Goal: Obtain resource: Download file/media

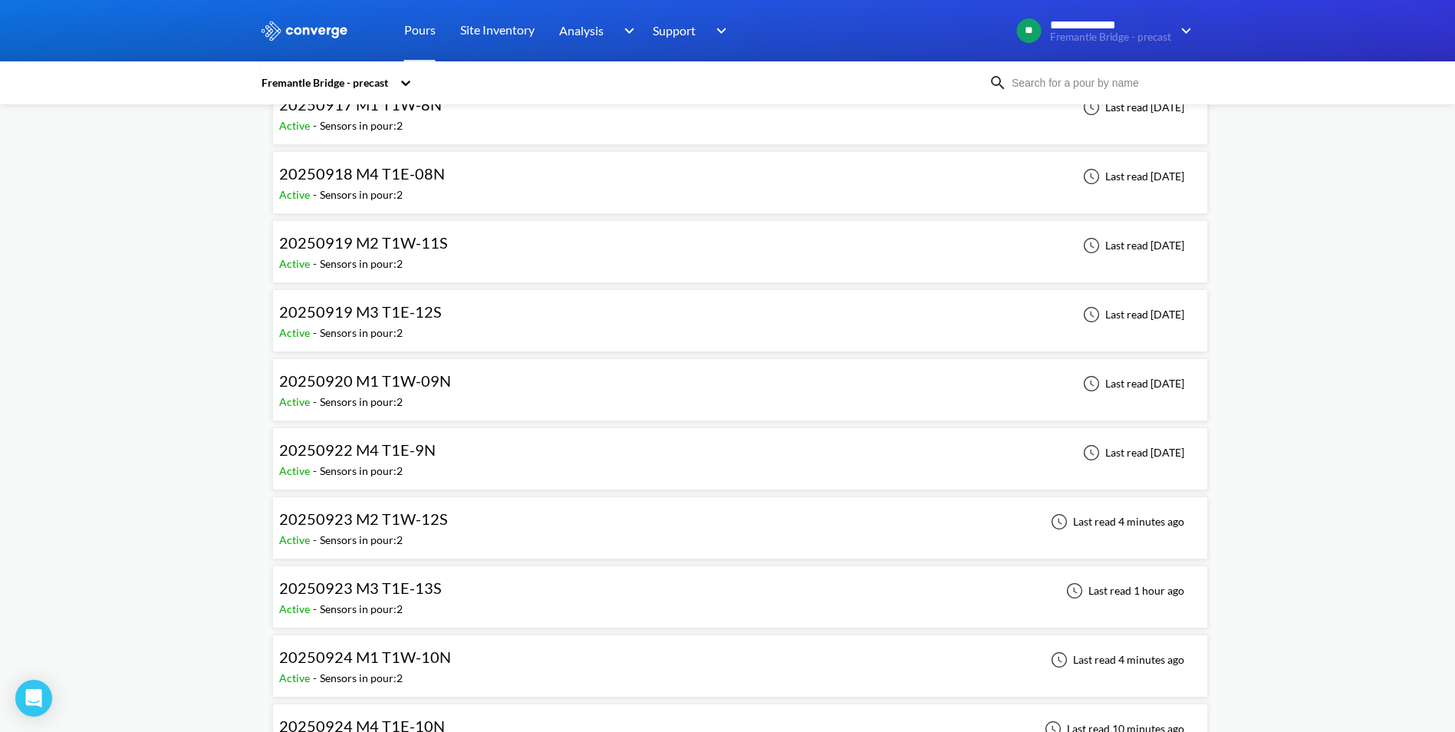
scroll to position [2914, 0]
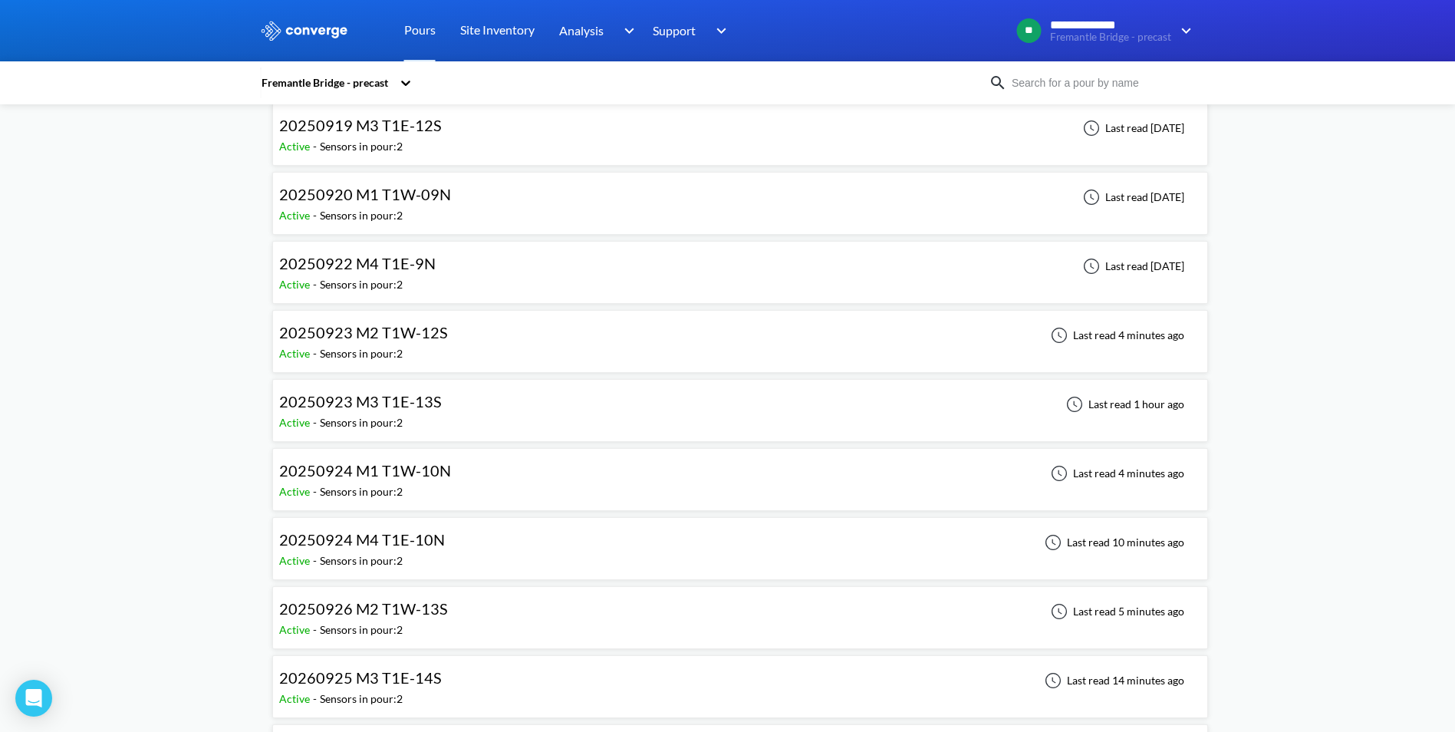
click at [459, 343] on div "20250923 M2 T1W-12S Active - Sensors in pour: 2 Last read 4 minutes ago" at bounding box center [740, 341] width 922 height 49
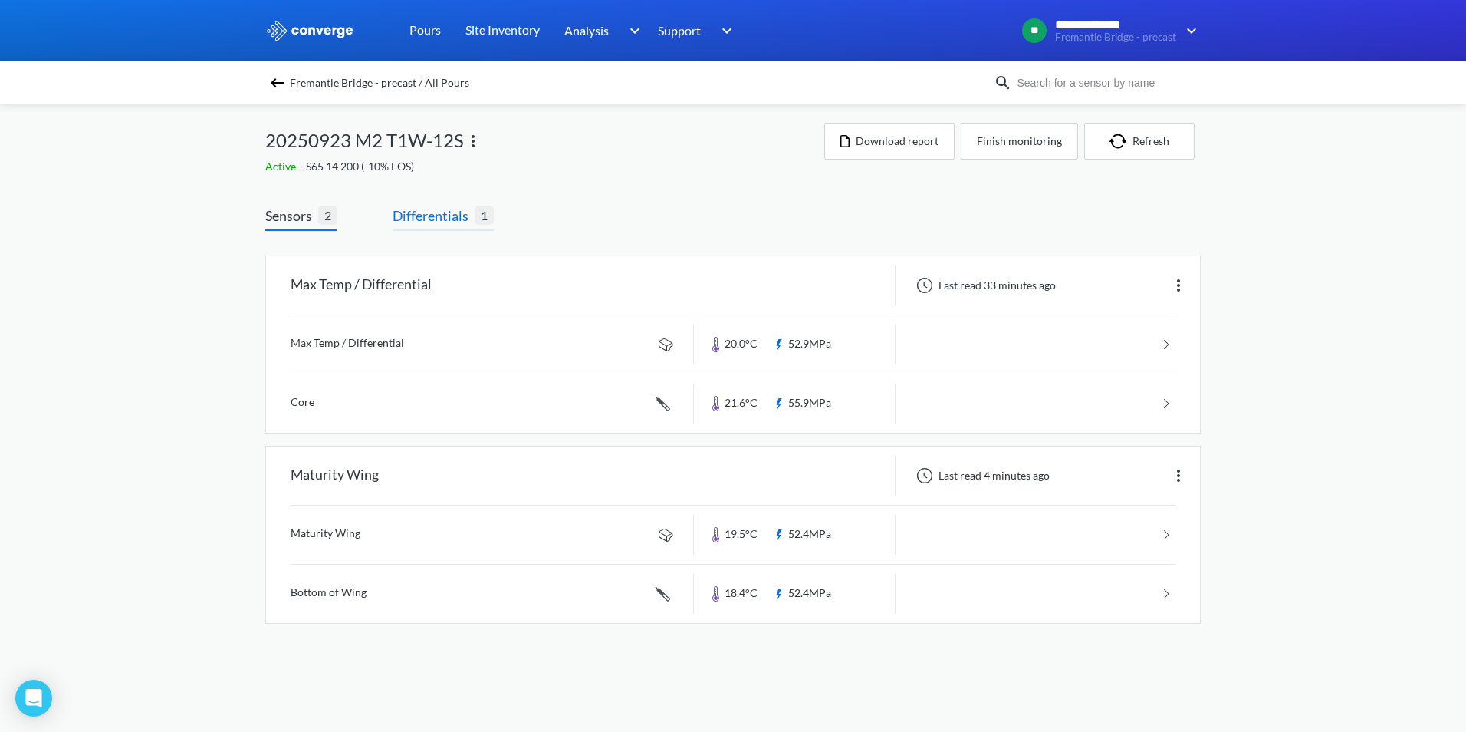
click at [439, 213] on span "Differentials" at bounding box center [434, 215] width 82 height 21
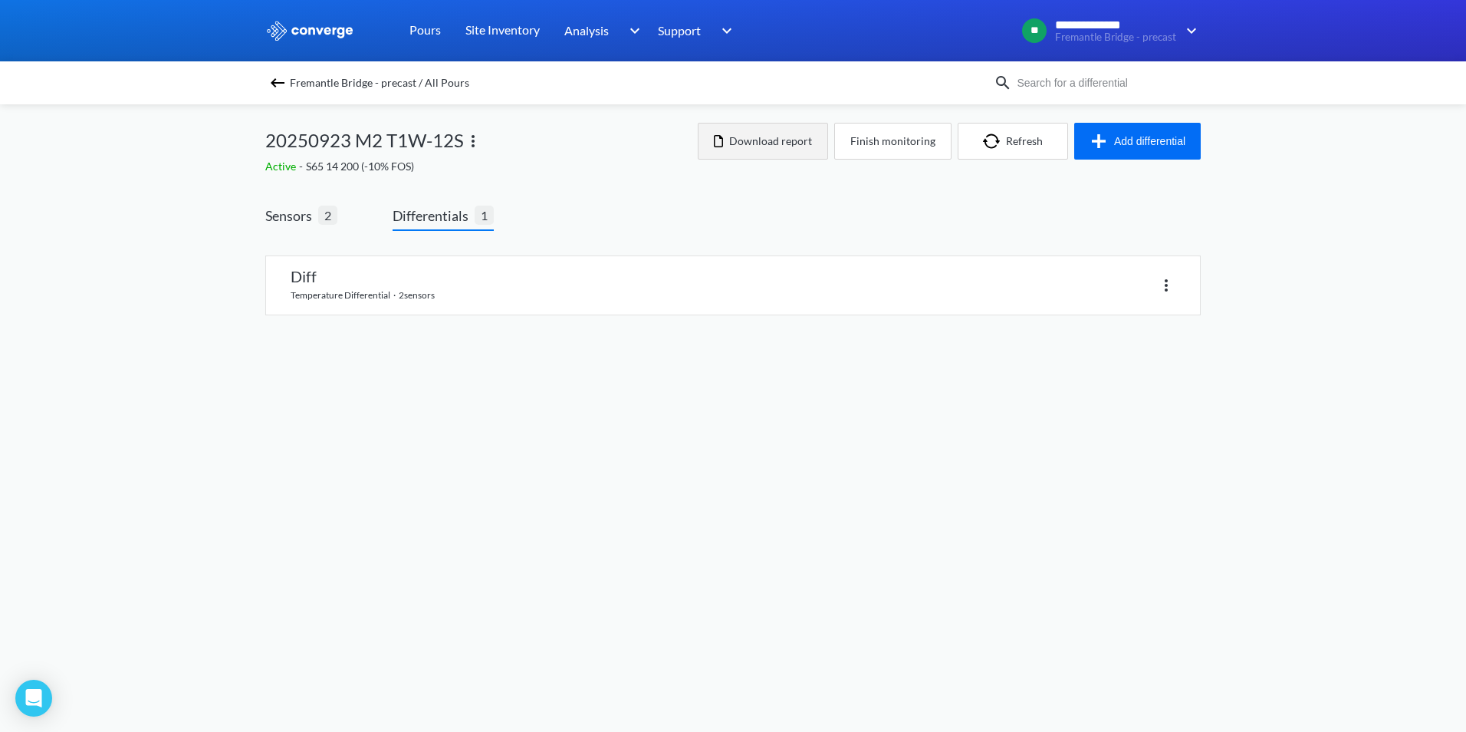
click at [756, 153] on button "Download report" at bounding box center [763, 141] width 130 height 37
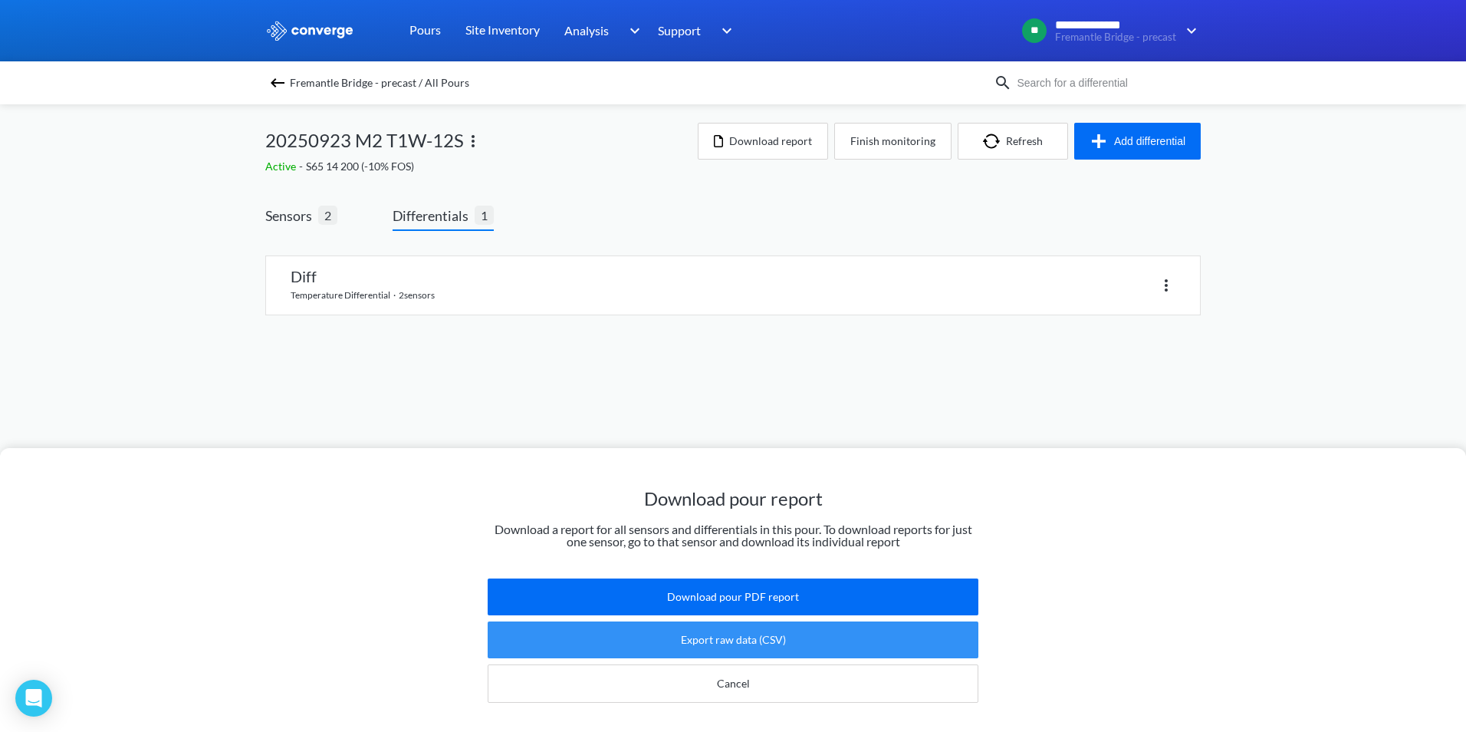
click at [707, 621] on button "Export raw data (CSV)" at bounding box center [733, 639] width 491 height 37
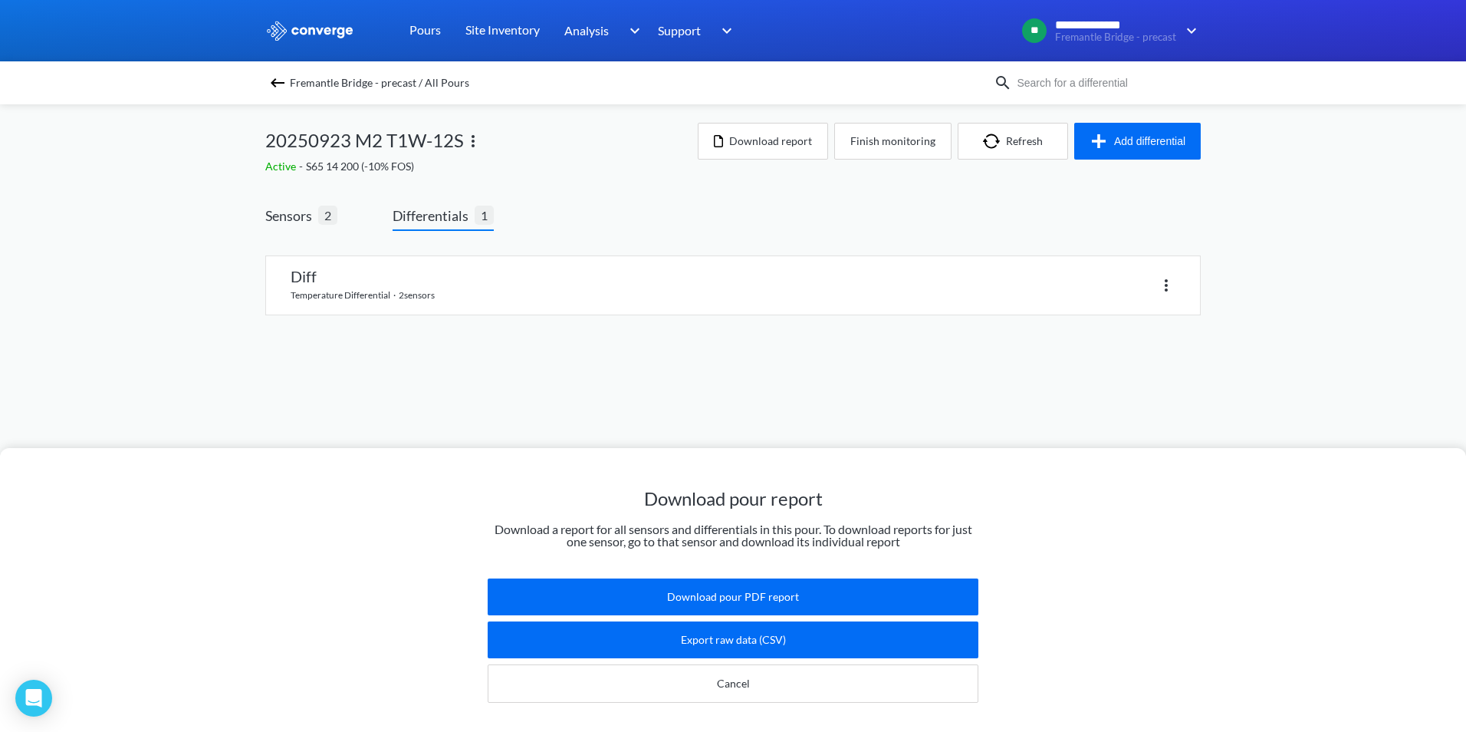
click at [506, 381] on div "Download pour report Download a report for all sensors and differentials in thi…" at bounding box center [733, 366] width 1466 height 732
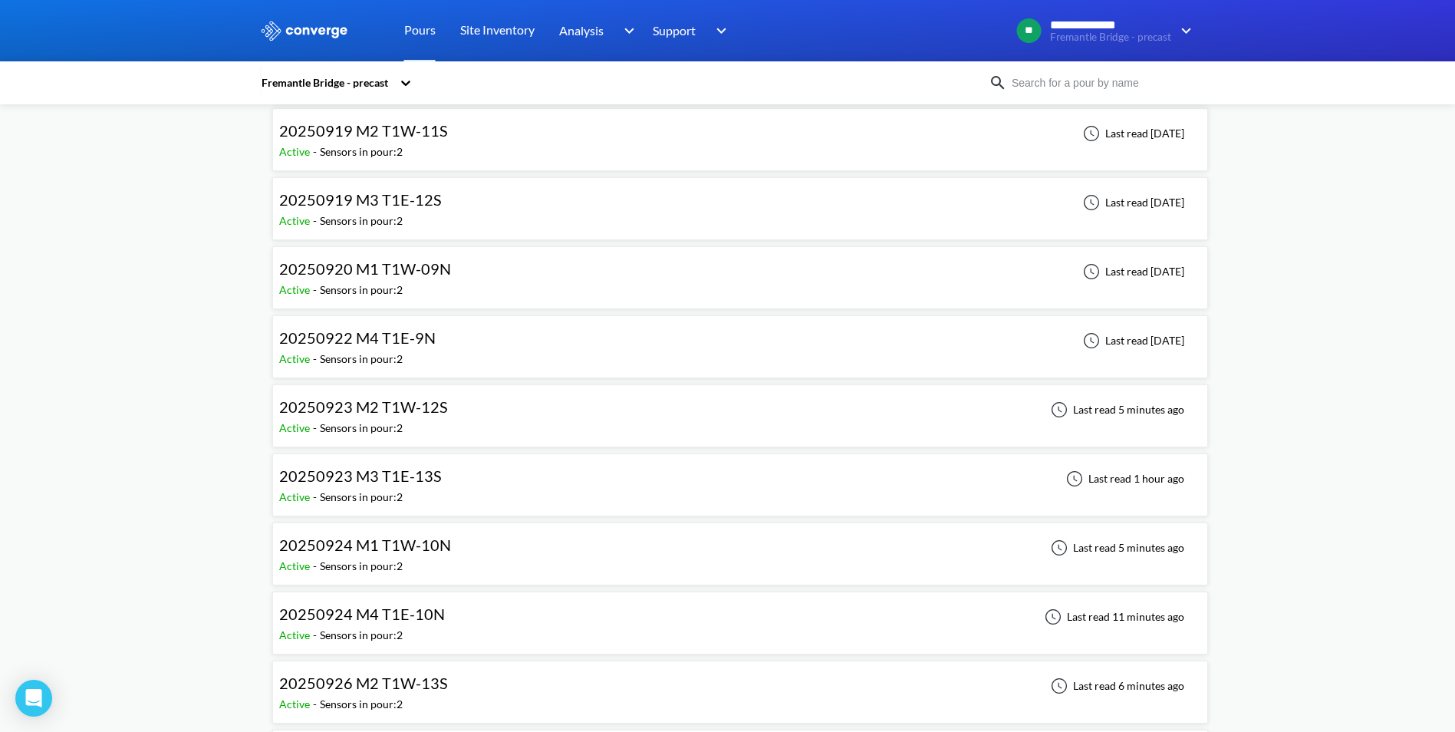
scroll to position [2838, 0]
click at [437, 482] on div "20250923 M3 T1E-13S" at bounding box center [364, 478] width 170 height 24
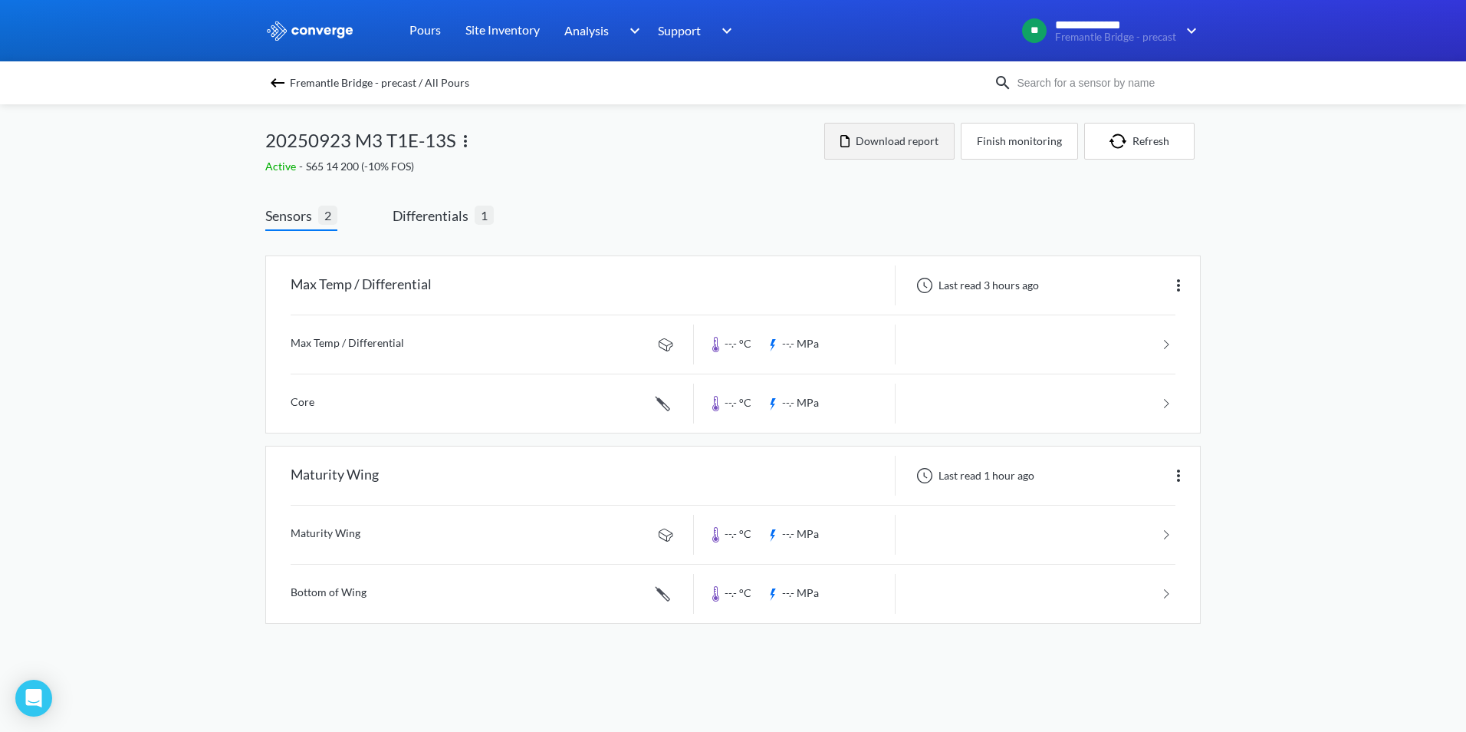
click at [908, 142] on button "Download report" at bounding box center [889, 141] width 130 height 37
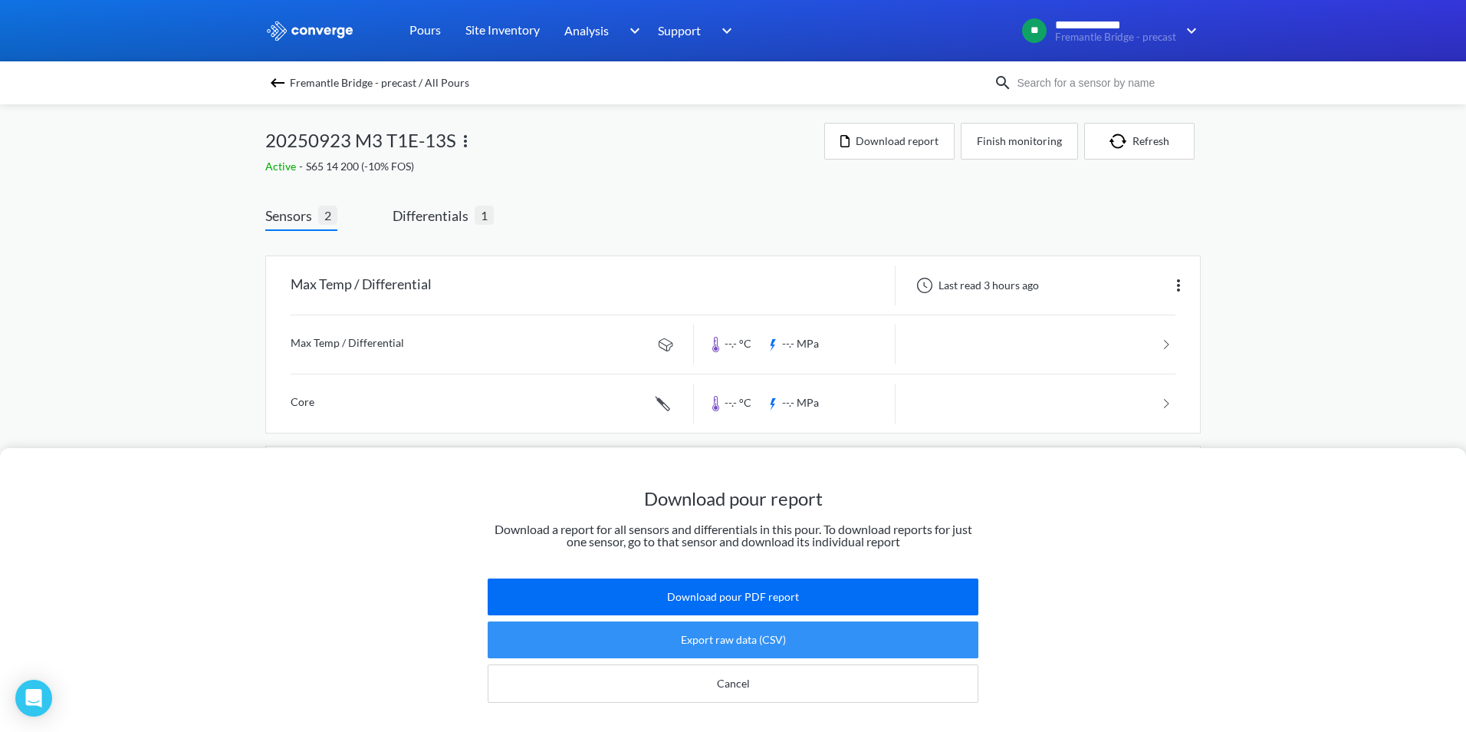
click at [735, 630] on button "Export raw data (CSV)" at bounding box center [733, 639] width 491 height 37
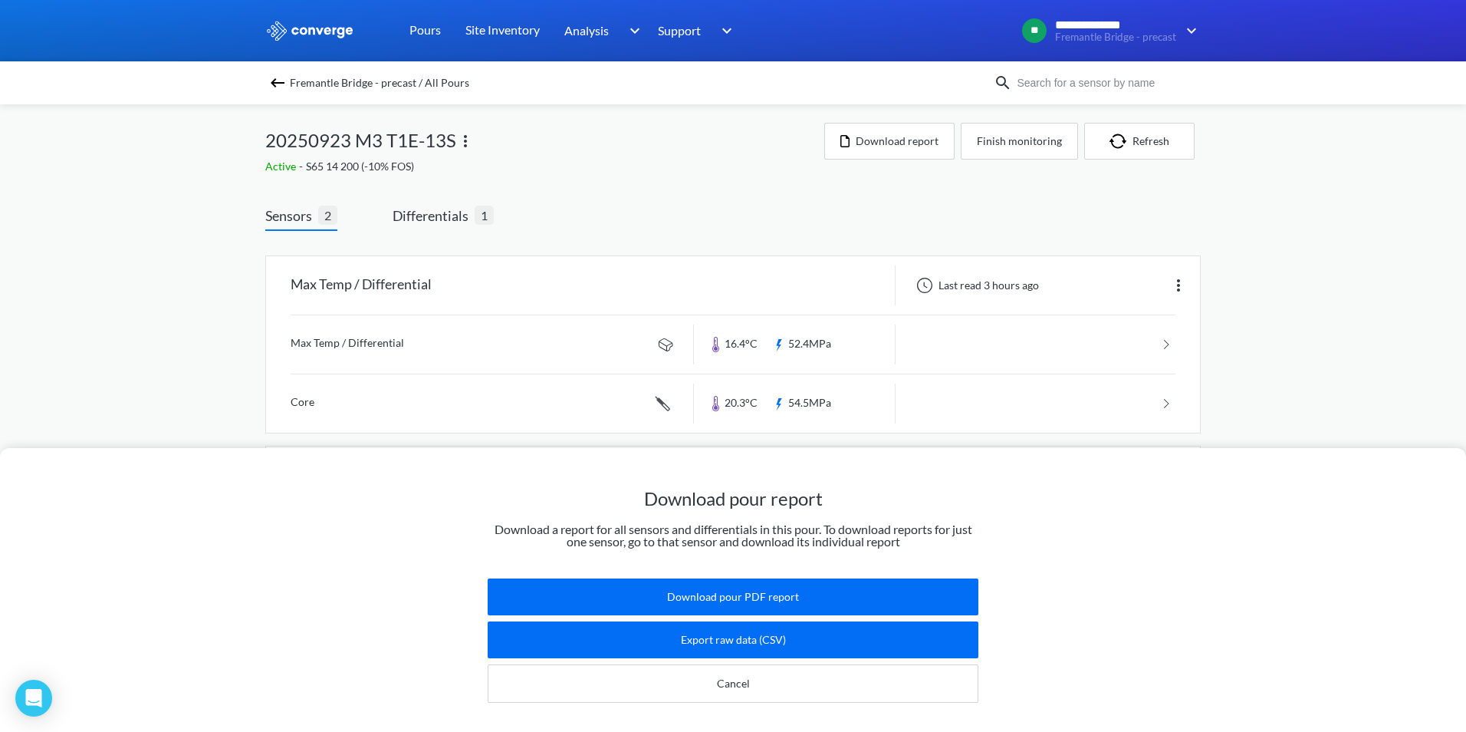
click at [274, 88] on img at bounding box center [277, 83] width 18 height 18
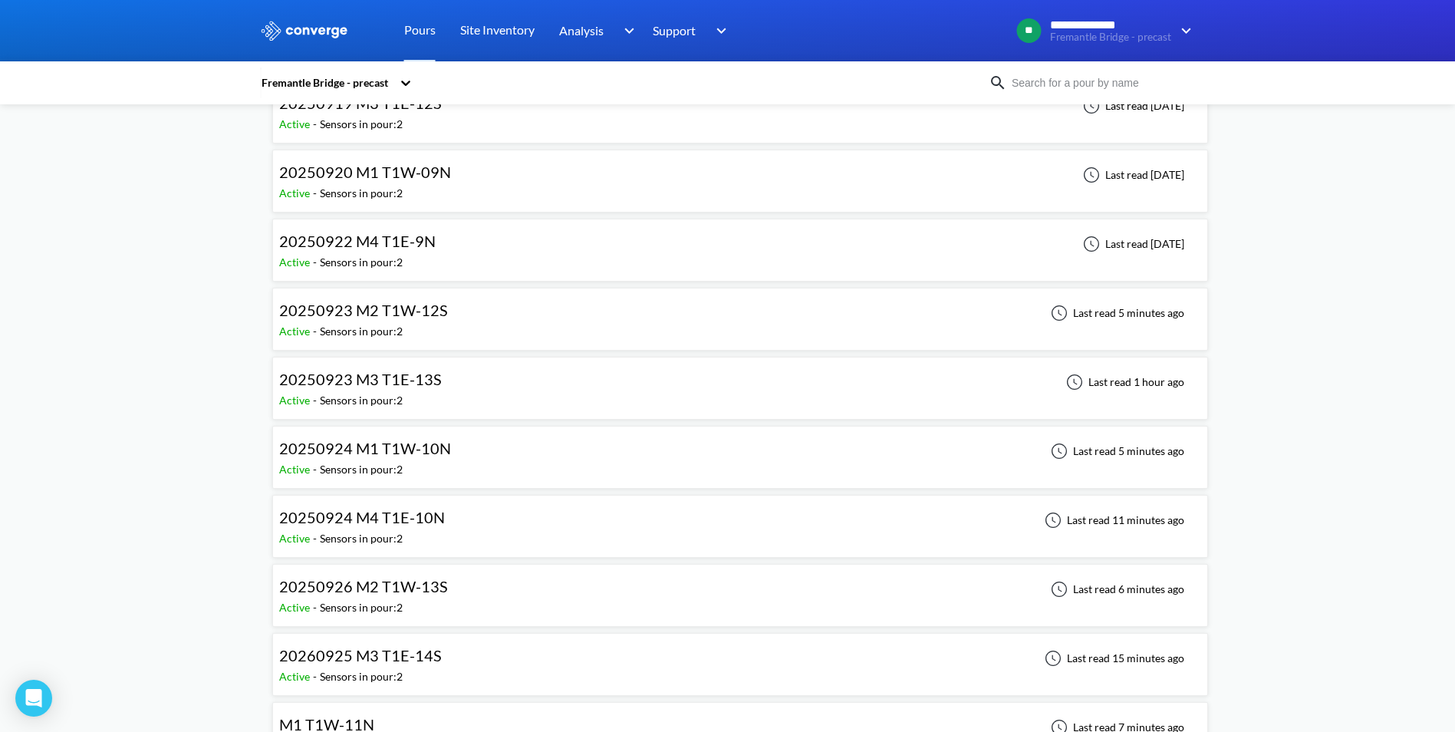
scroll to position [2991, 0]
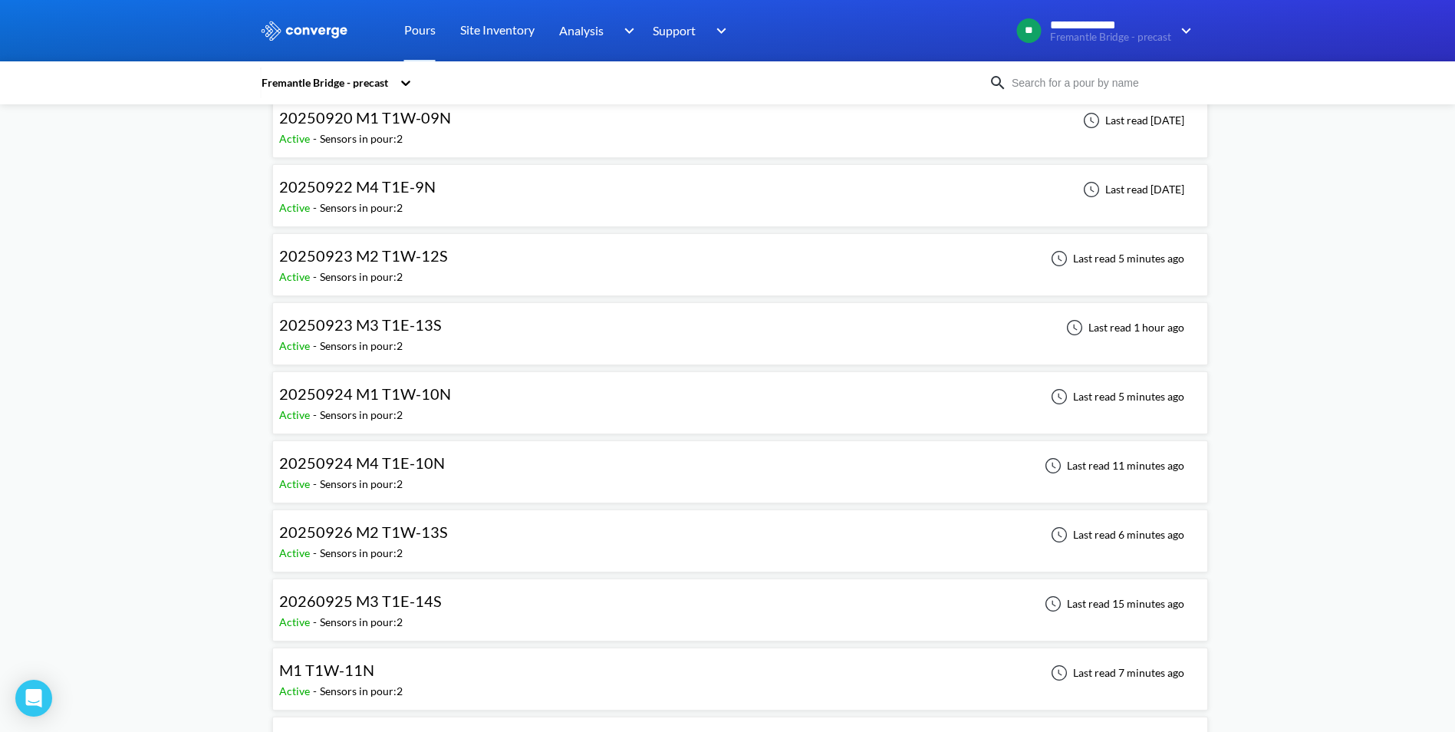
click at [374, 404] on div "20250924 M1 T1W-10N" at bounding box center [365, 394] width 172 height 24
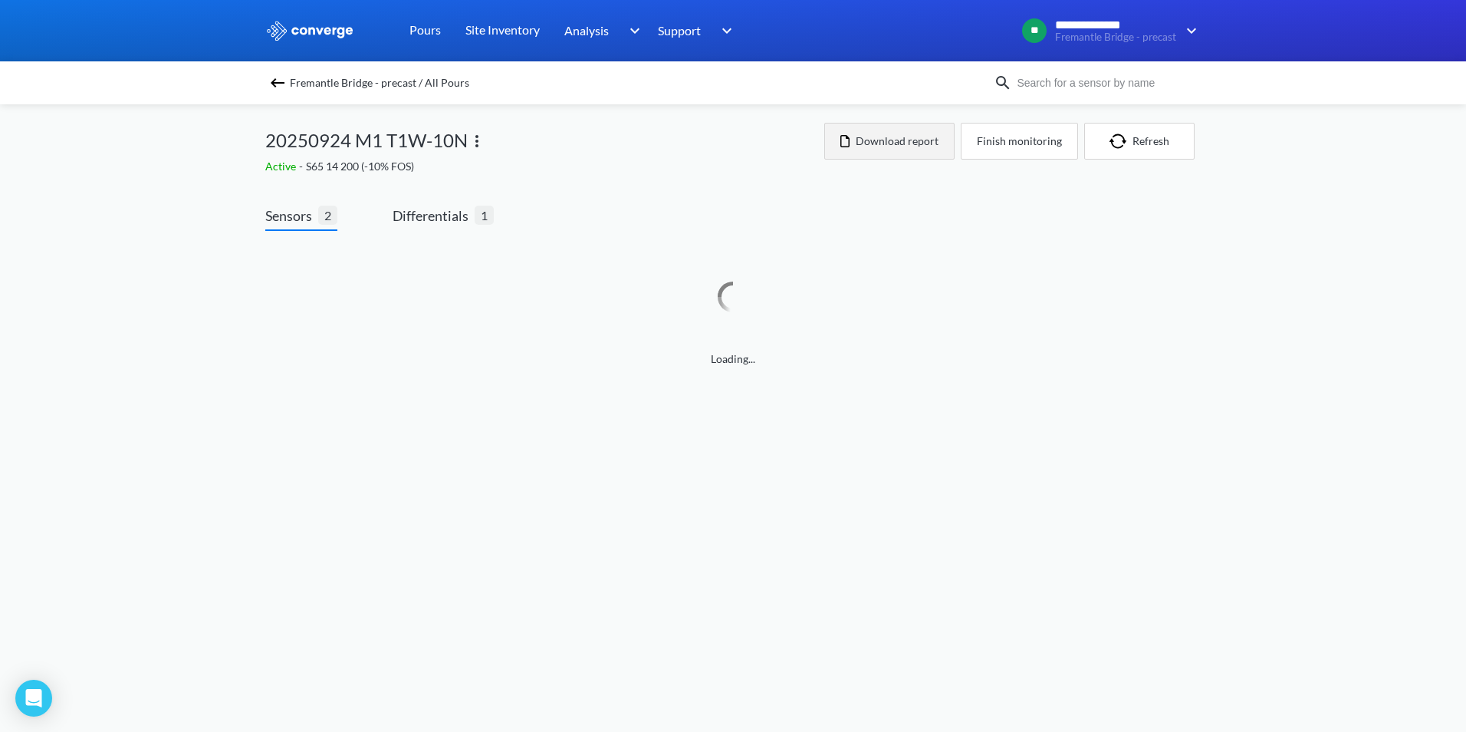
click at [913, 145] on button "Download report" at bounding box center [889, 141] width 130 height 37
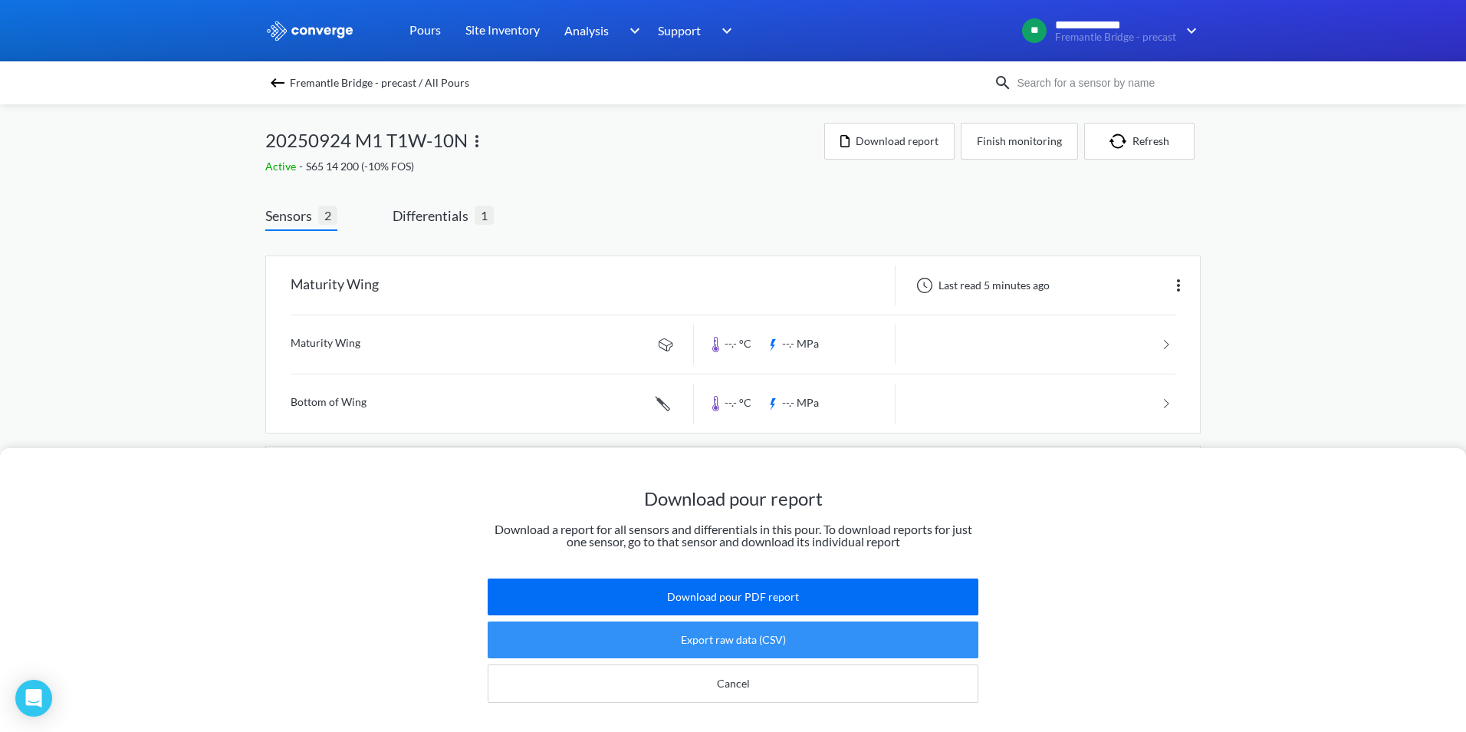
click at [755, 625] on button "Export raw data (CSV)" at bounding box center [733, 639] width 491 height 37
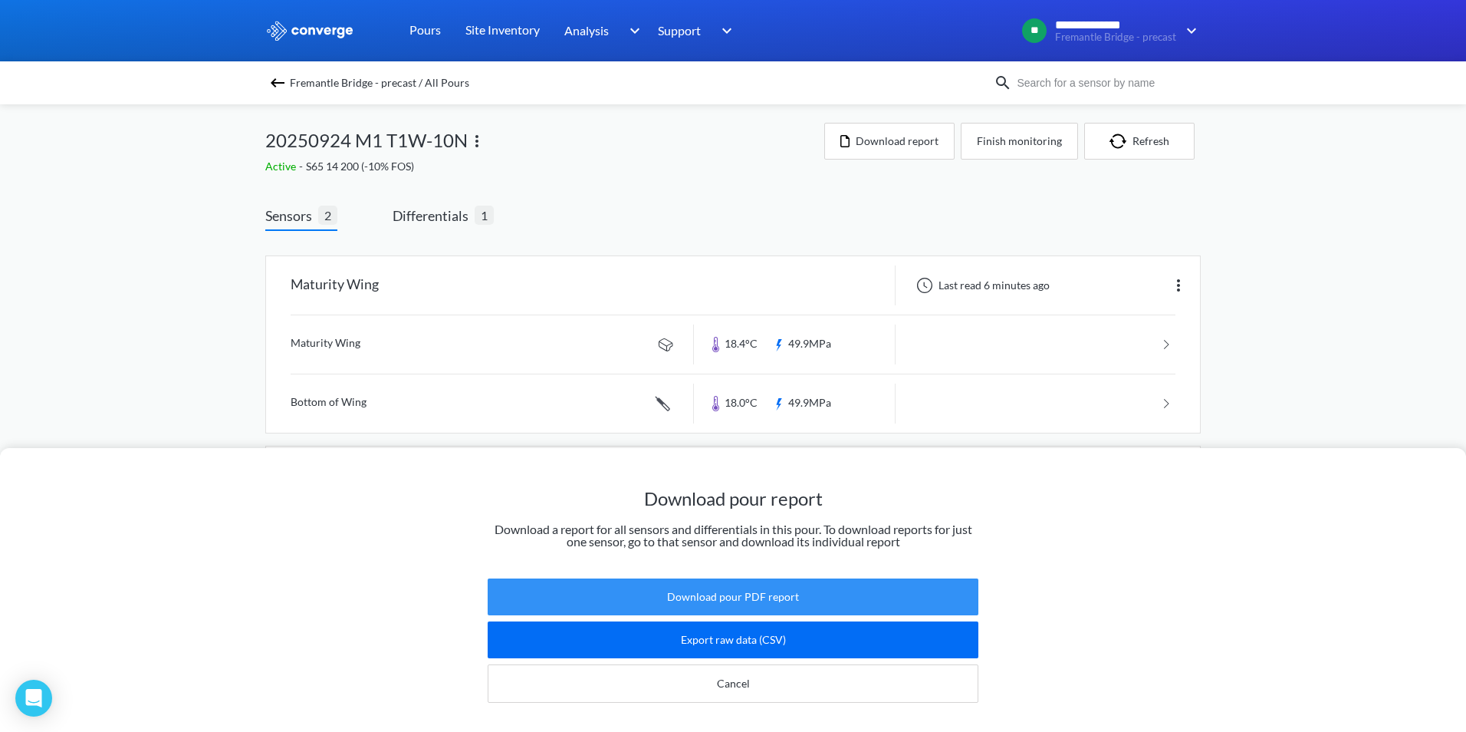
click at [704, 583] on button "Download pour PDF report" at bounding box center [733, 596] width 491 height 37
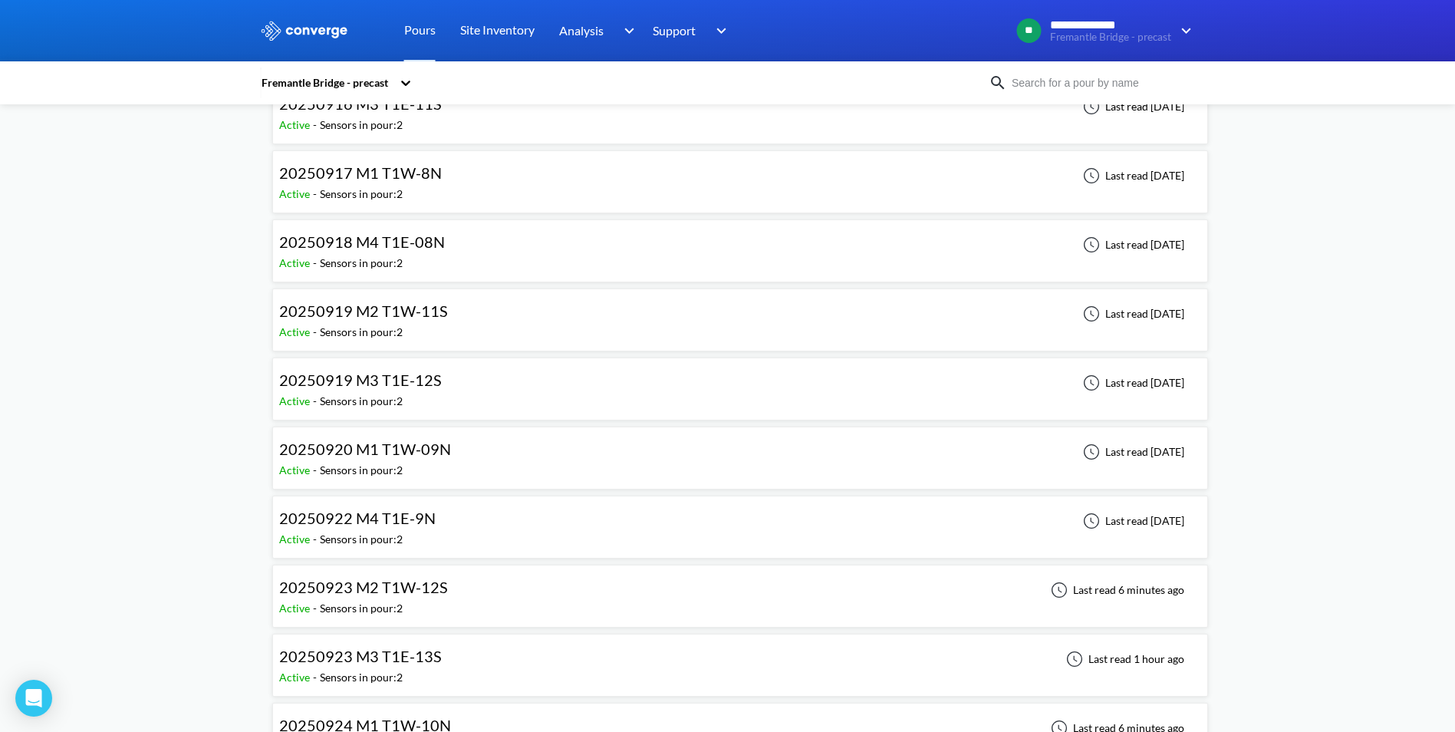
scroll to position [2684, 0]
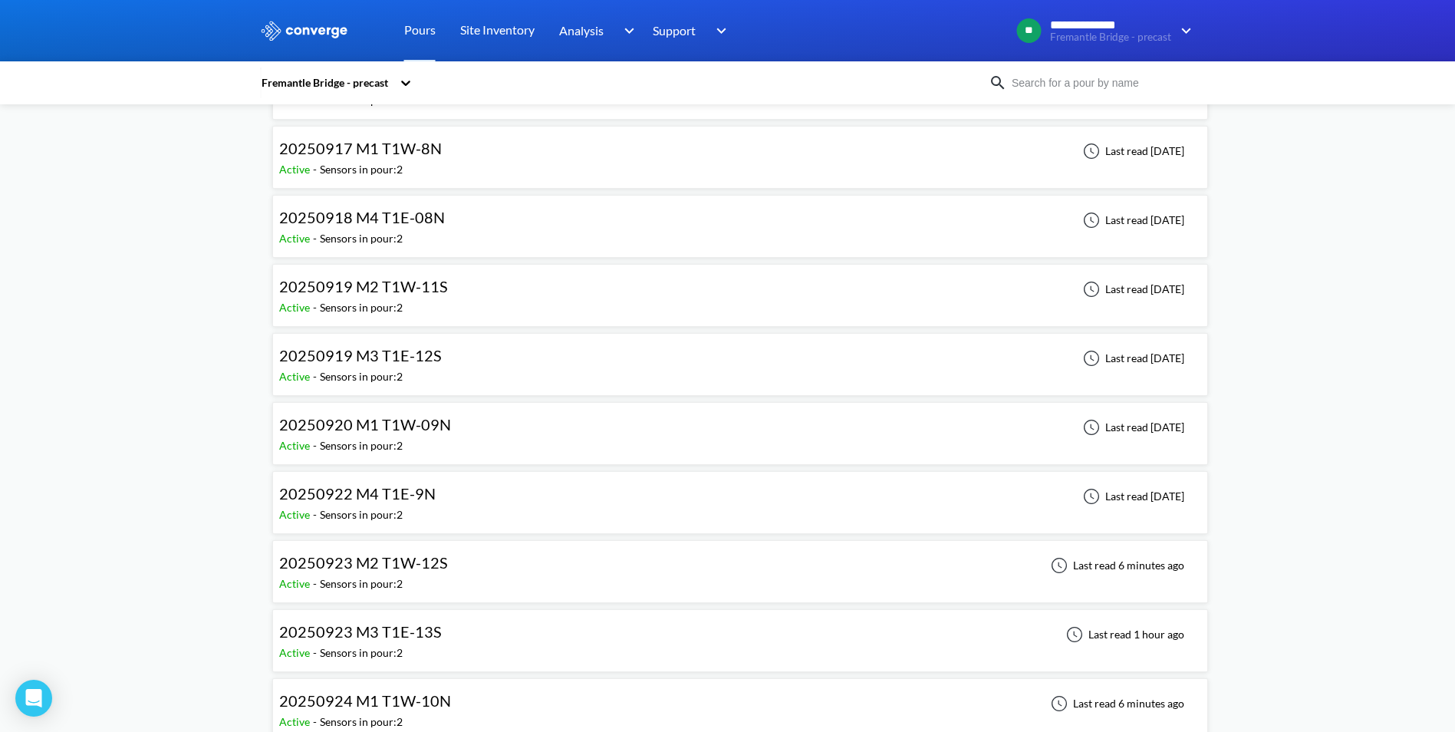
click at [453, 561] on div "20250923 M2 T1W-12S Active - Sensors in pour: 2 Last read 6 minutes ago" at bounding box center [740, 571] width 922 height 49
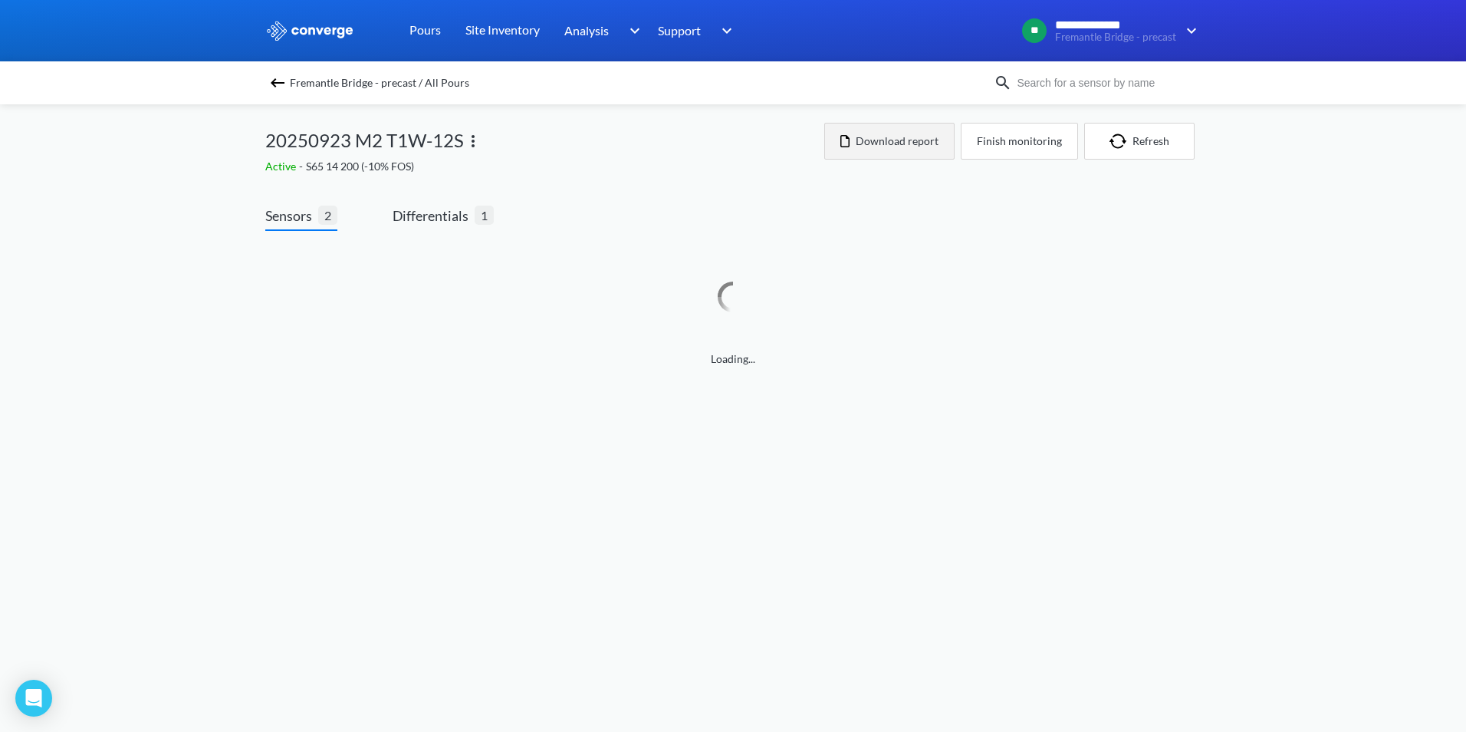
click at [891, 140] on button "Download report" at bounding box center [889, 141] width 130 height 37
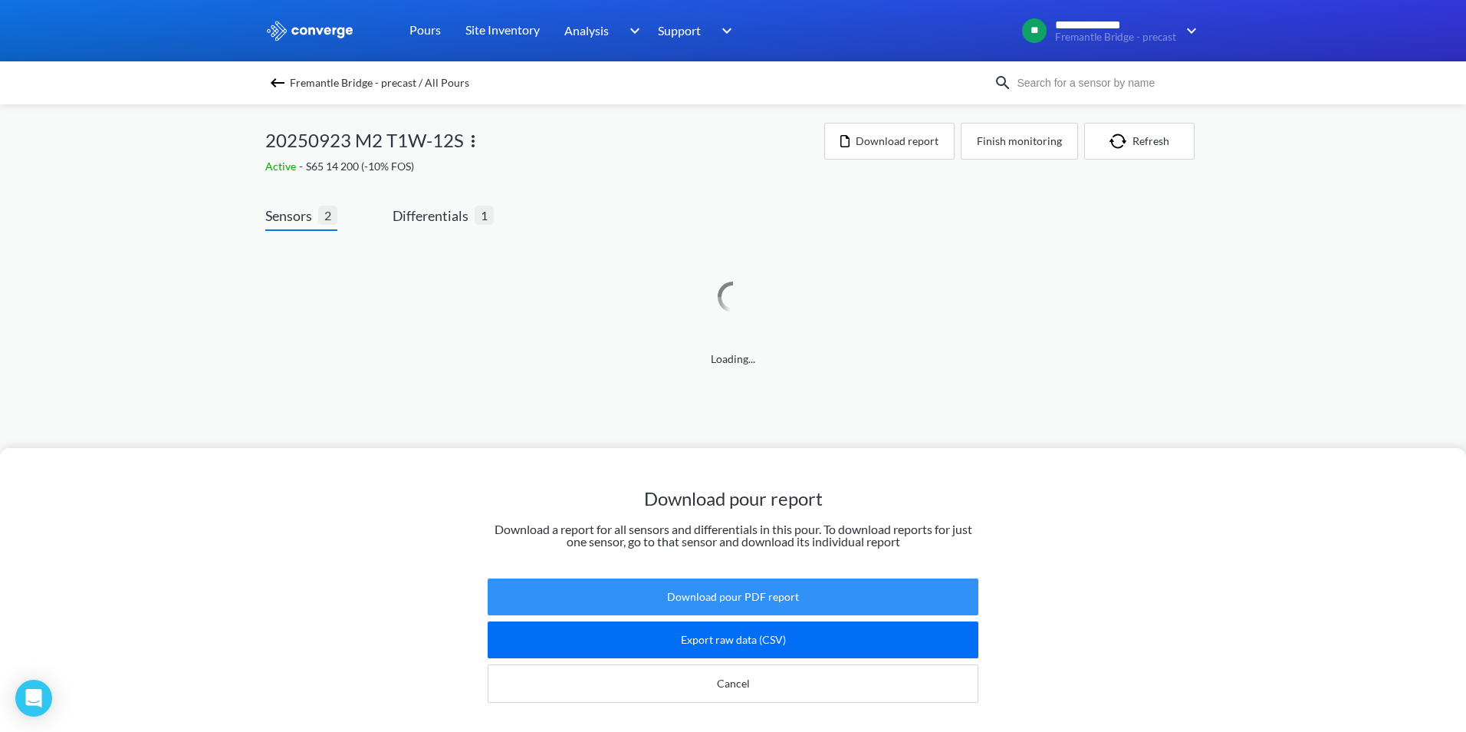
click at [729, 591] on button "Download pour PDF report" at bounding box center [733, 596] width 491 height 37
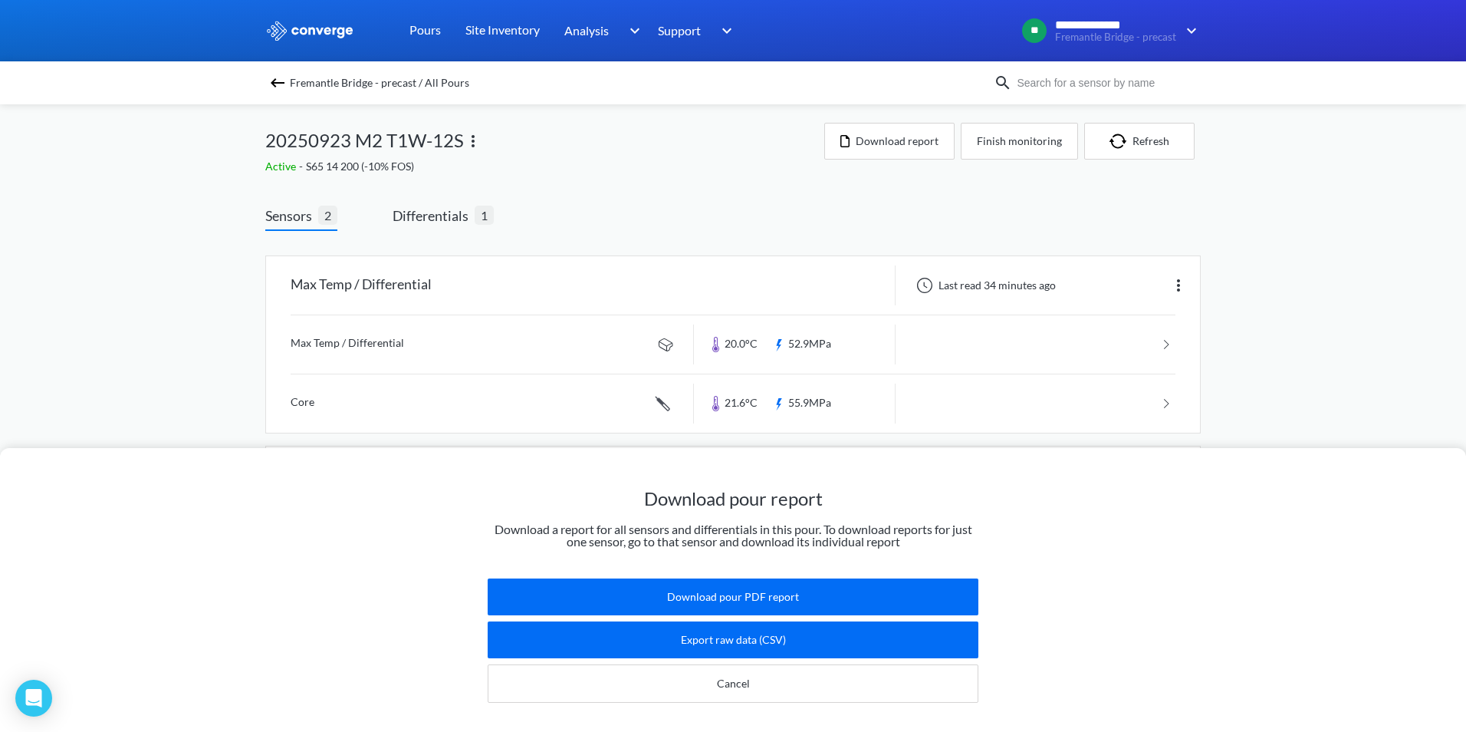
click at [151, 308] on div "Download pour report Download a report for all sensors and differentials in thi…" at bounding box center [733, 366] width 1466 height 732
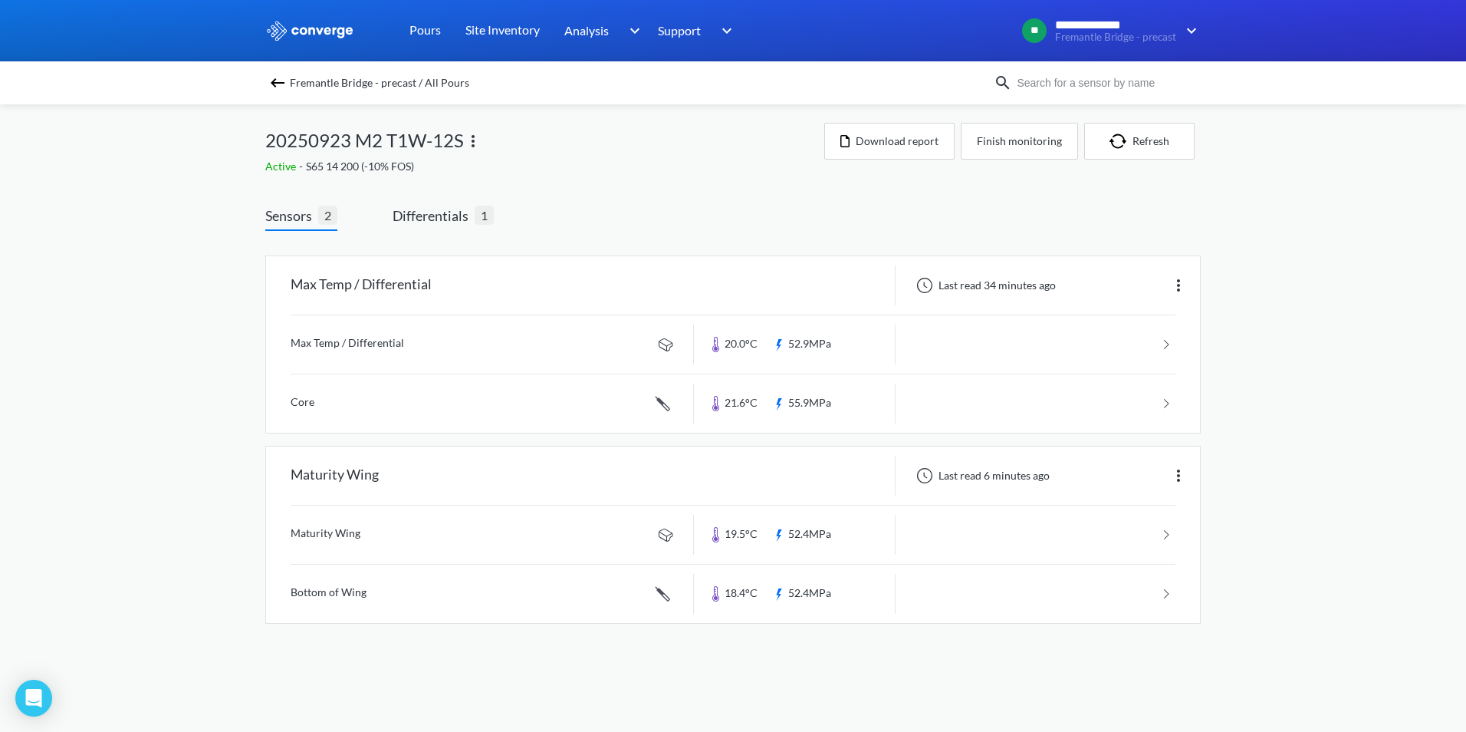
click at [278, 87] on img at bounding box center [277, 83] width 18 height 18
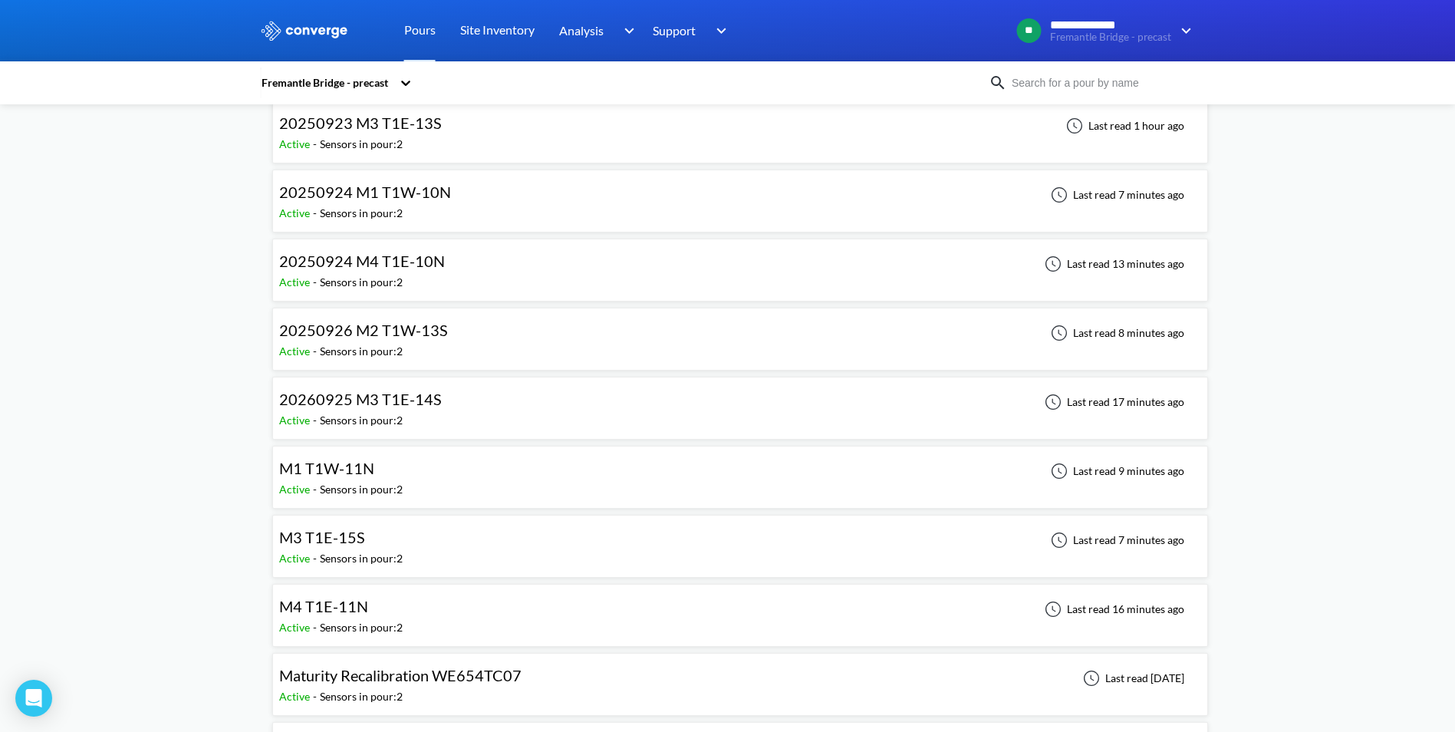
scroll to position [3068, 0]
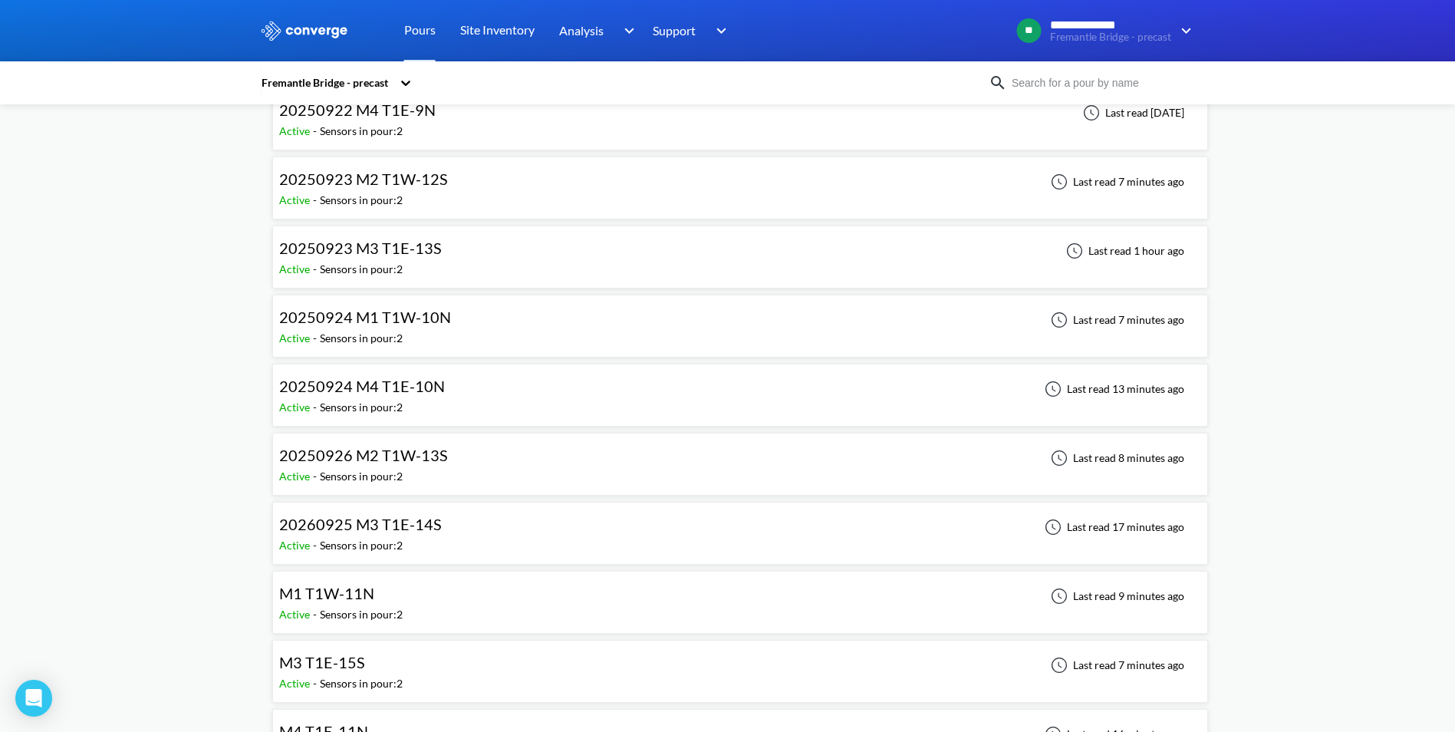
click at [427, 390] on span "20250924 M4 T1E-10N" at bounding box center [362, 386] width 166 height 18
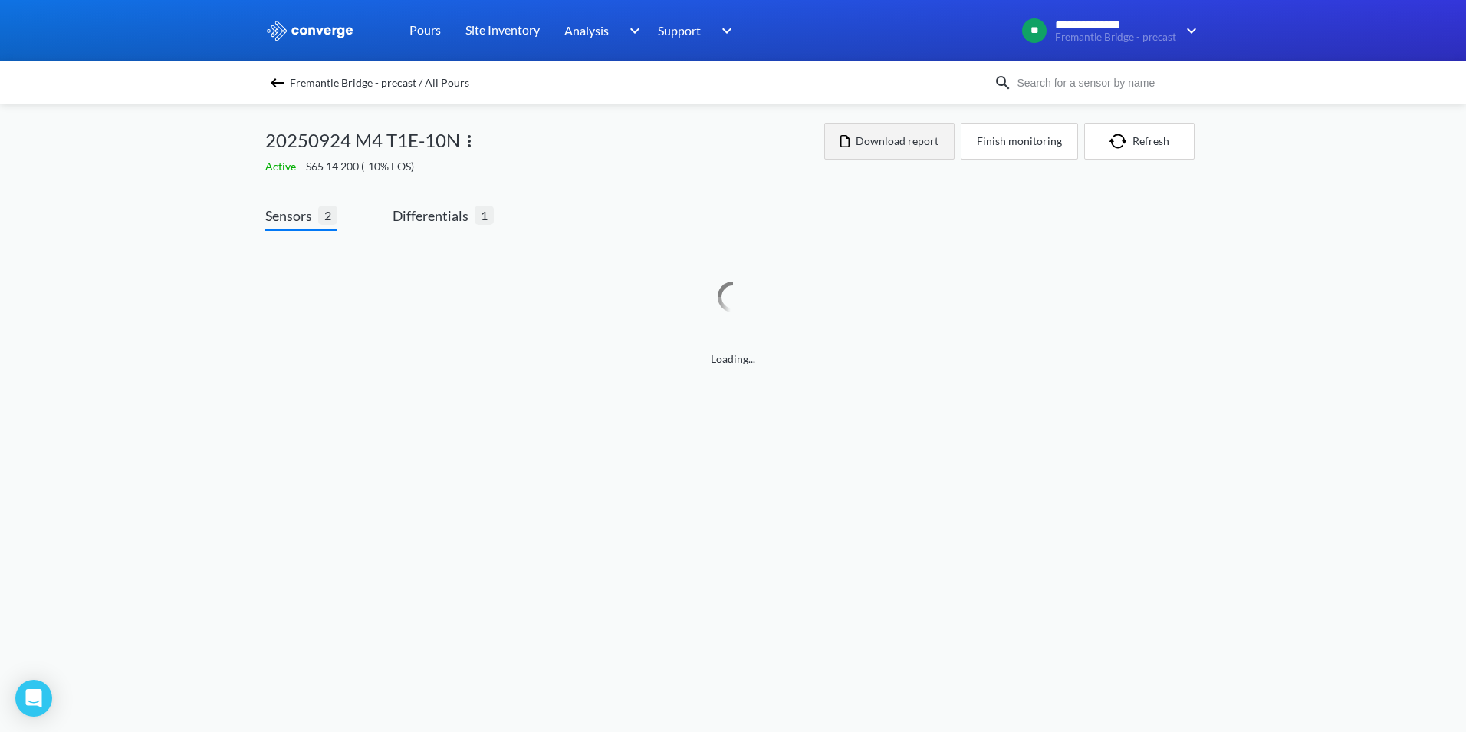
click at [892, 144] on button "Download report" at bounding box center [889, 141] width 130 height 37
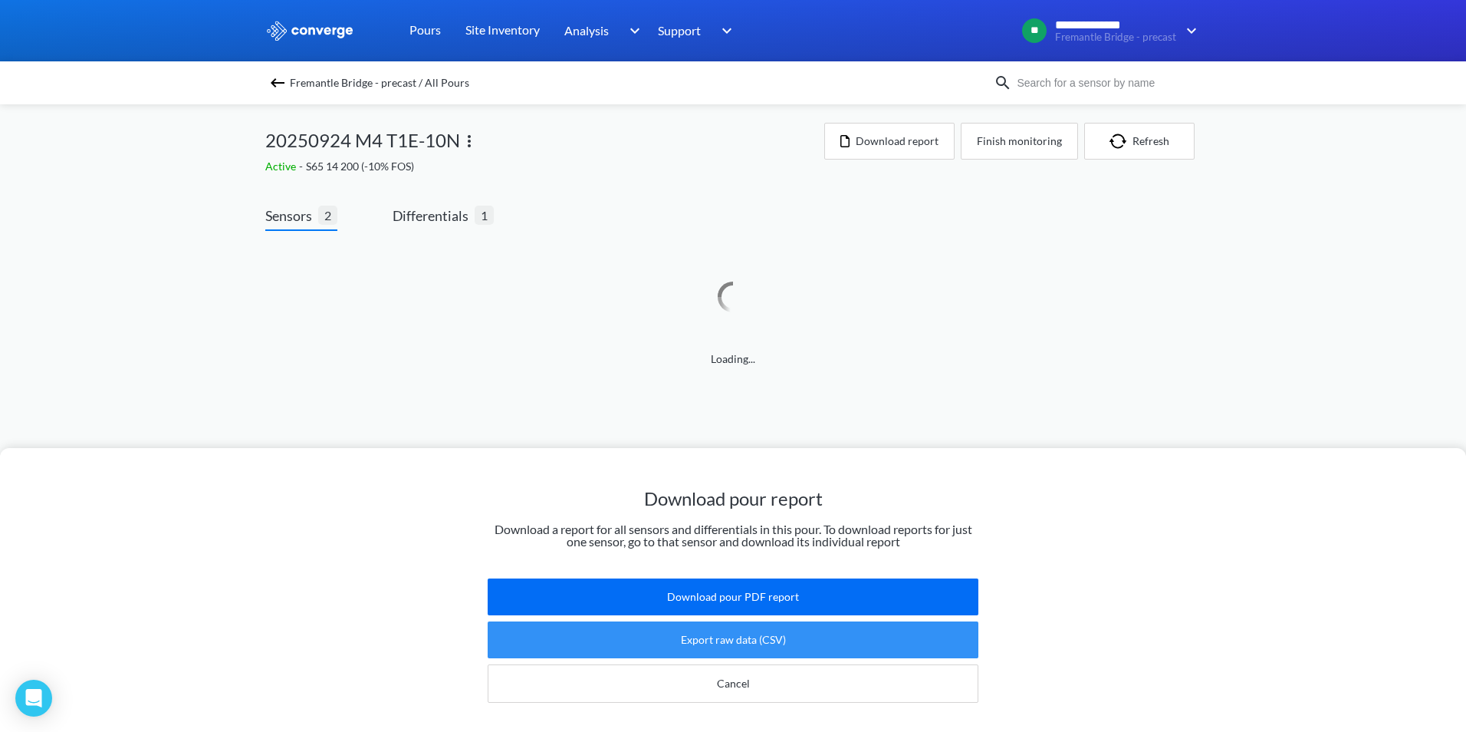
click at [702, 625] on button "Export raw data (CSV)" at bounding box center [733, 639] width 491 height 37
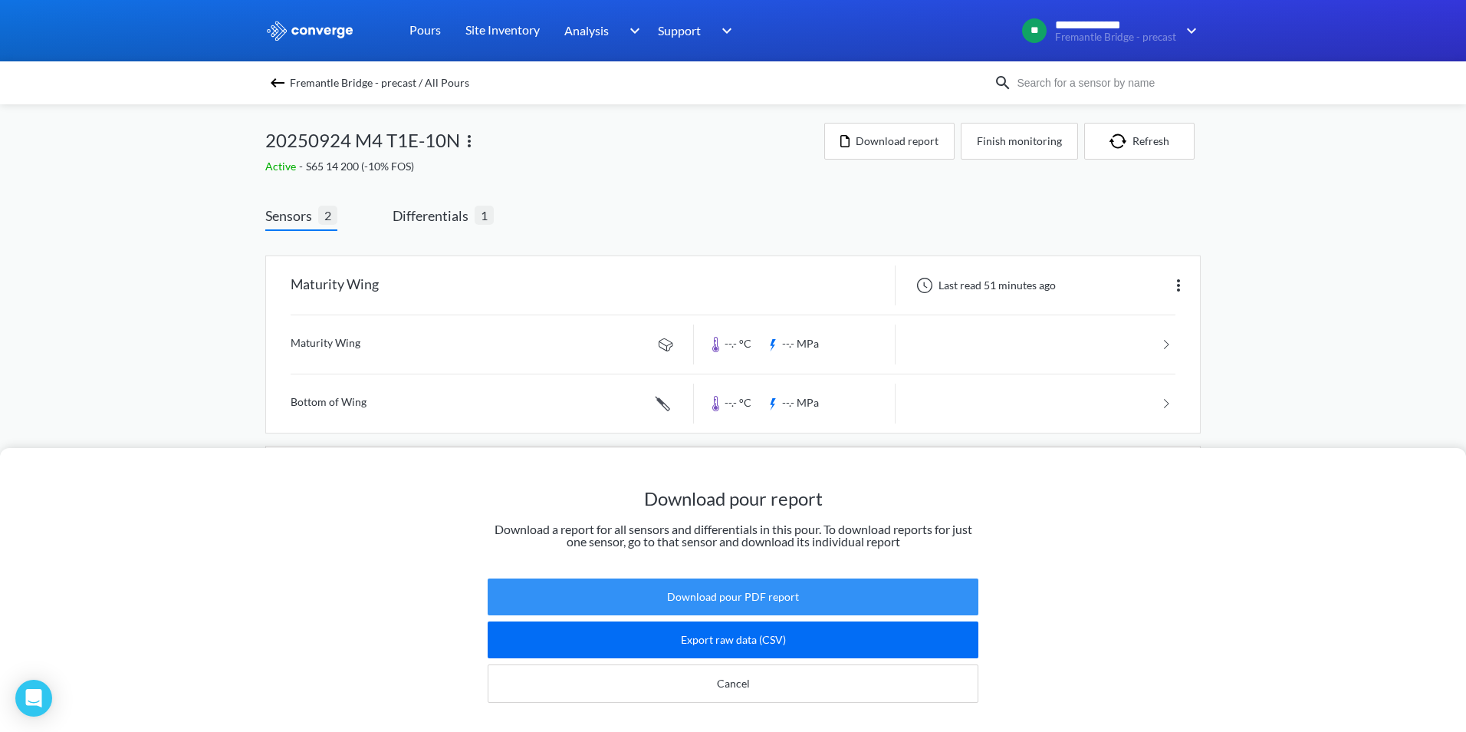
click at [712, 581] on button "Download pour PDF report" at bounding box center [733, 596] width 491 height 37
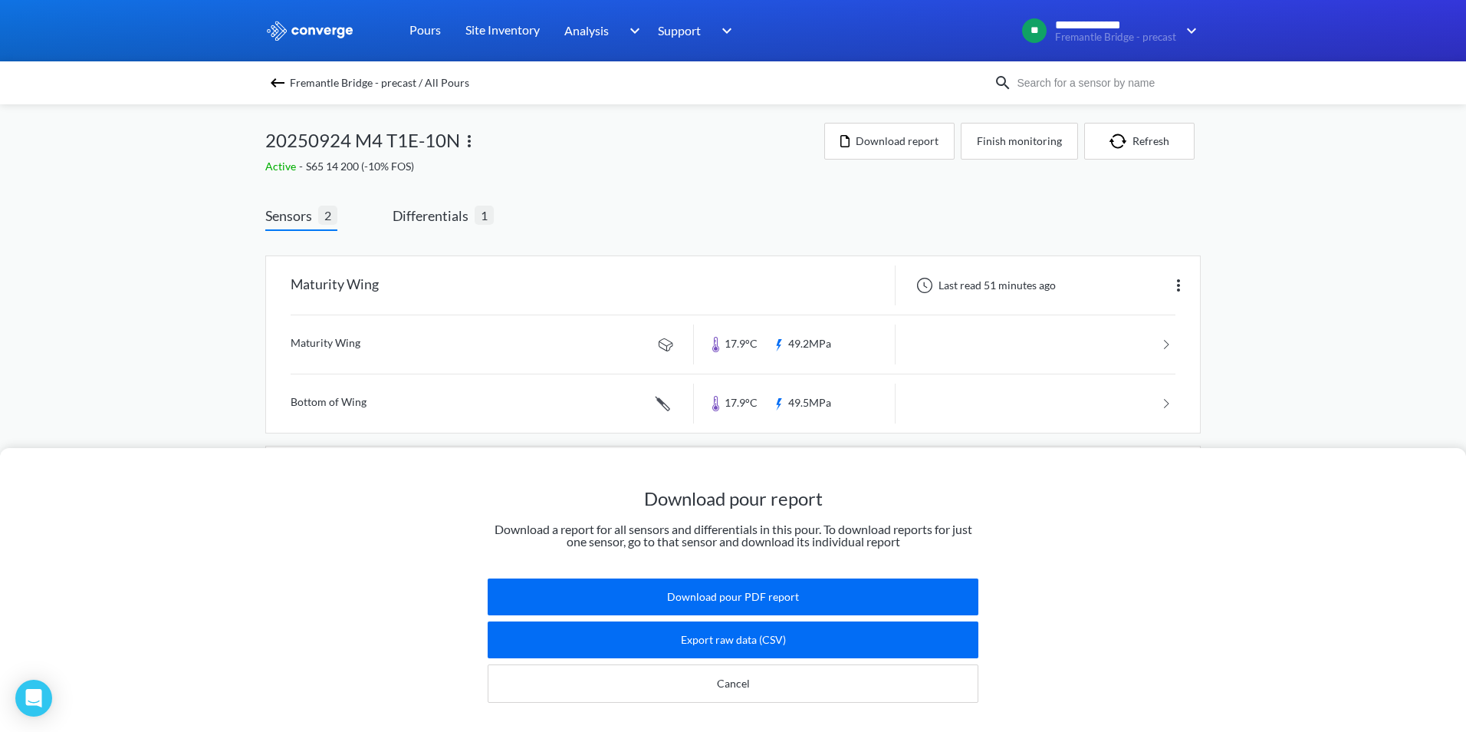
click at [152, 237] on div "Download pour report Download a report for all sensors and differentials in thi…" at bounding box center [733, 366] width 1466 height 732
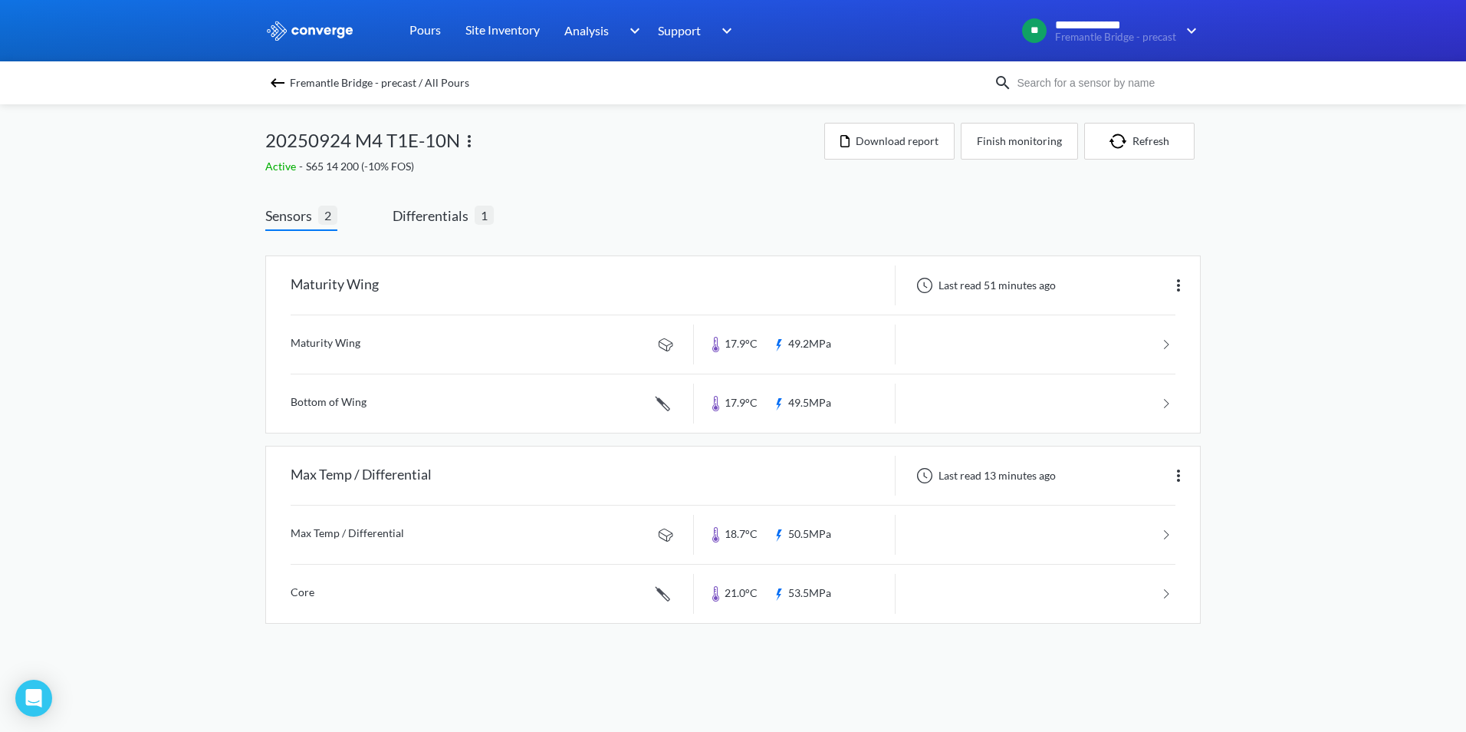
click at [281, 79] on img at bounding box center [277, 83] width 18 height 18
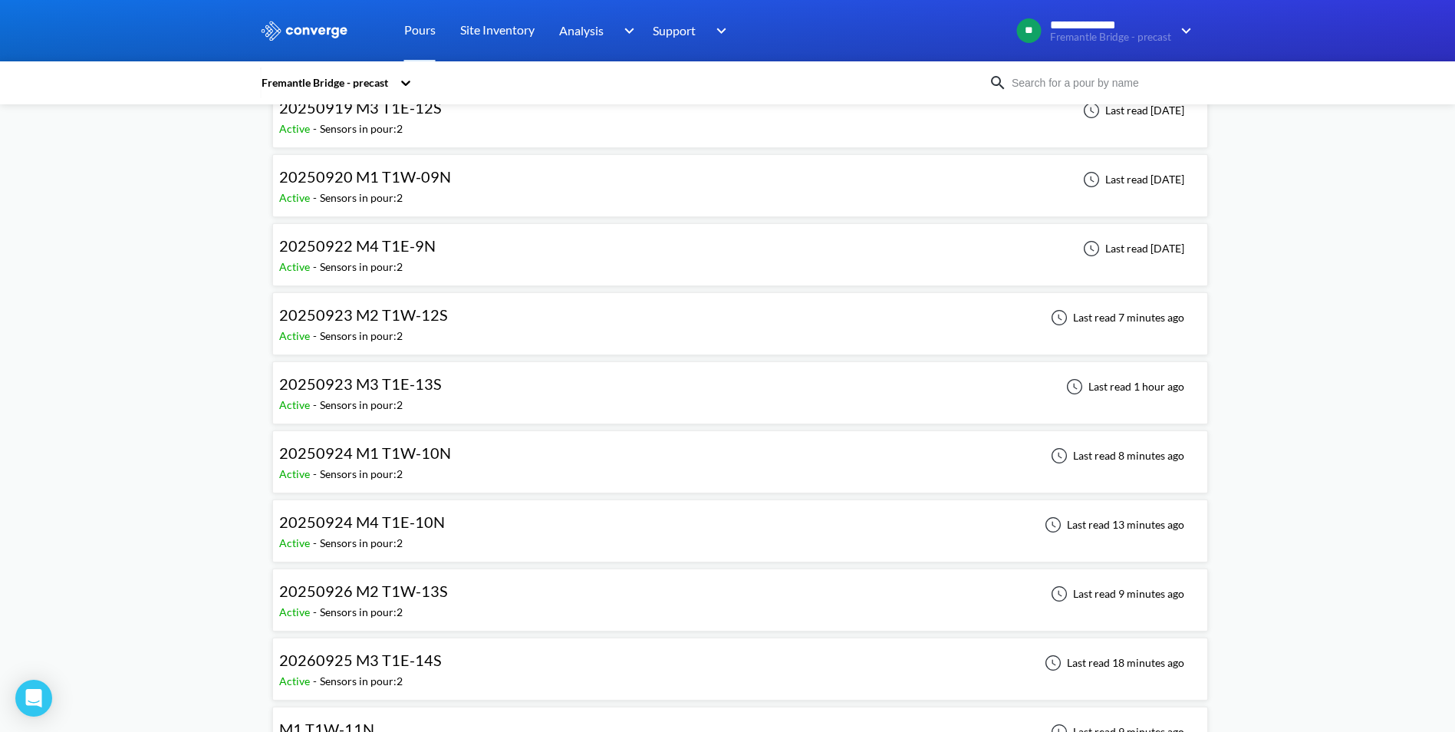
scroll to position [2914, 0]
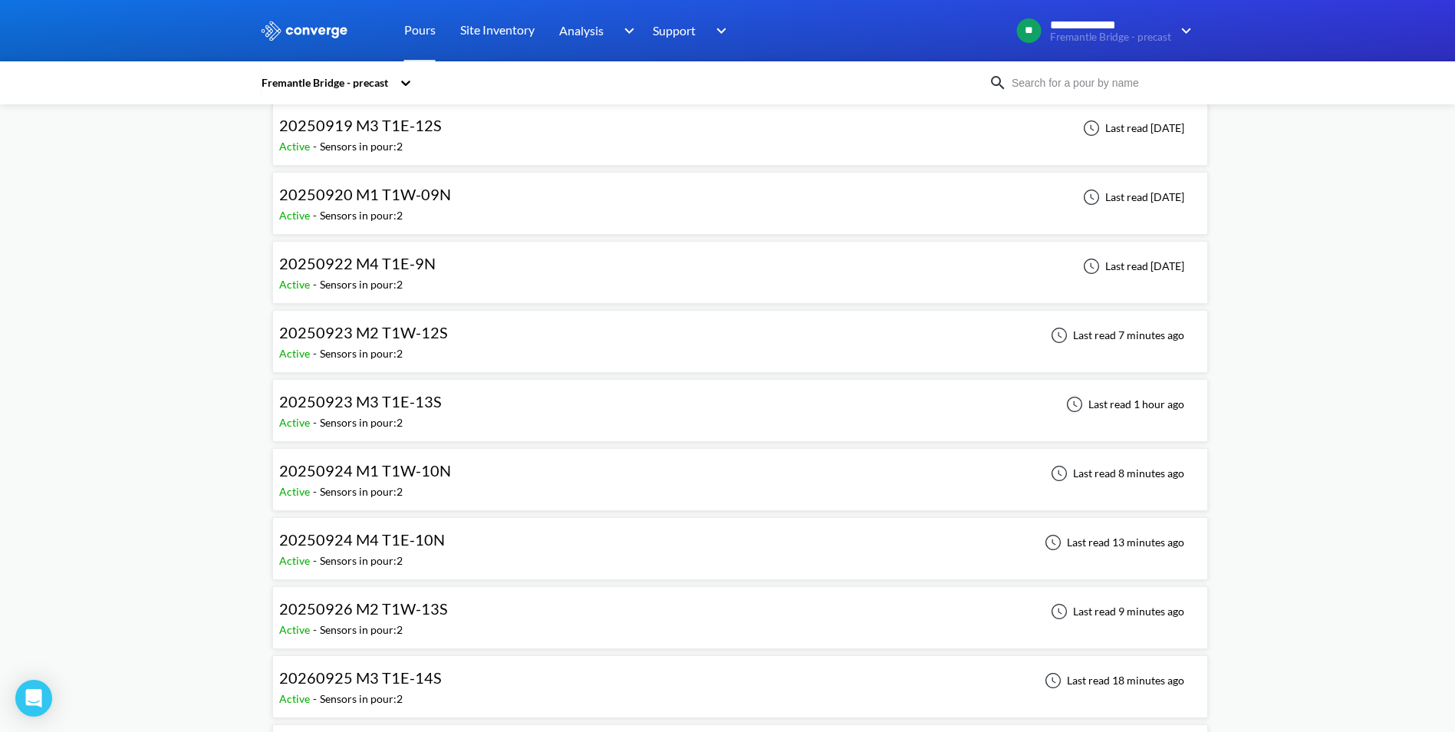
click at [431, 407] on span "20250923 M3 T1E-13S" at bounding box center [360, 401] width 163 height 18
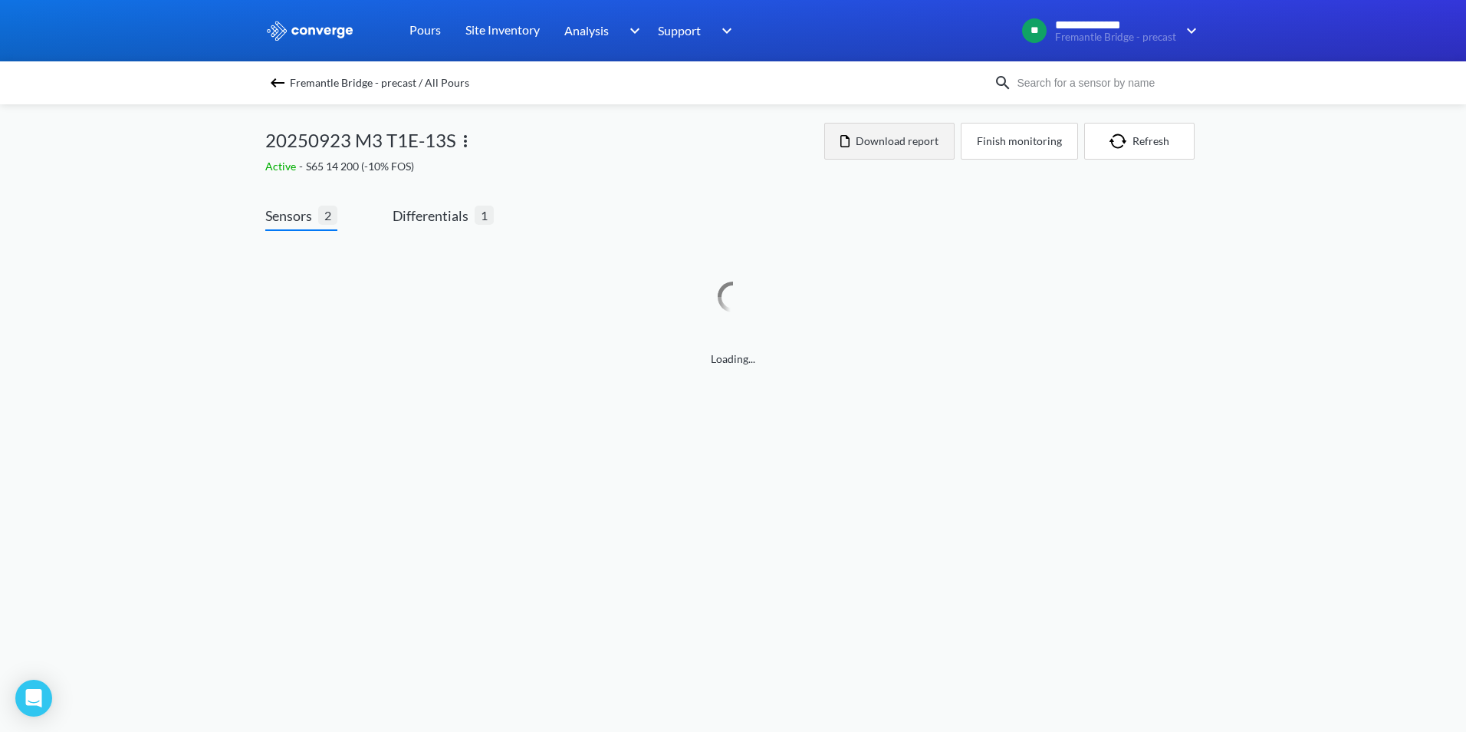
click at [893, 144] on button "Download report" at bounding box center [889, 141] width 130 height 37
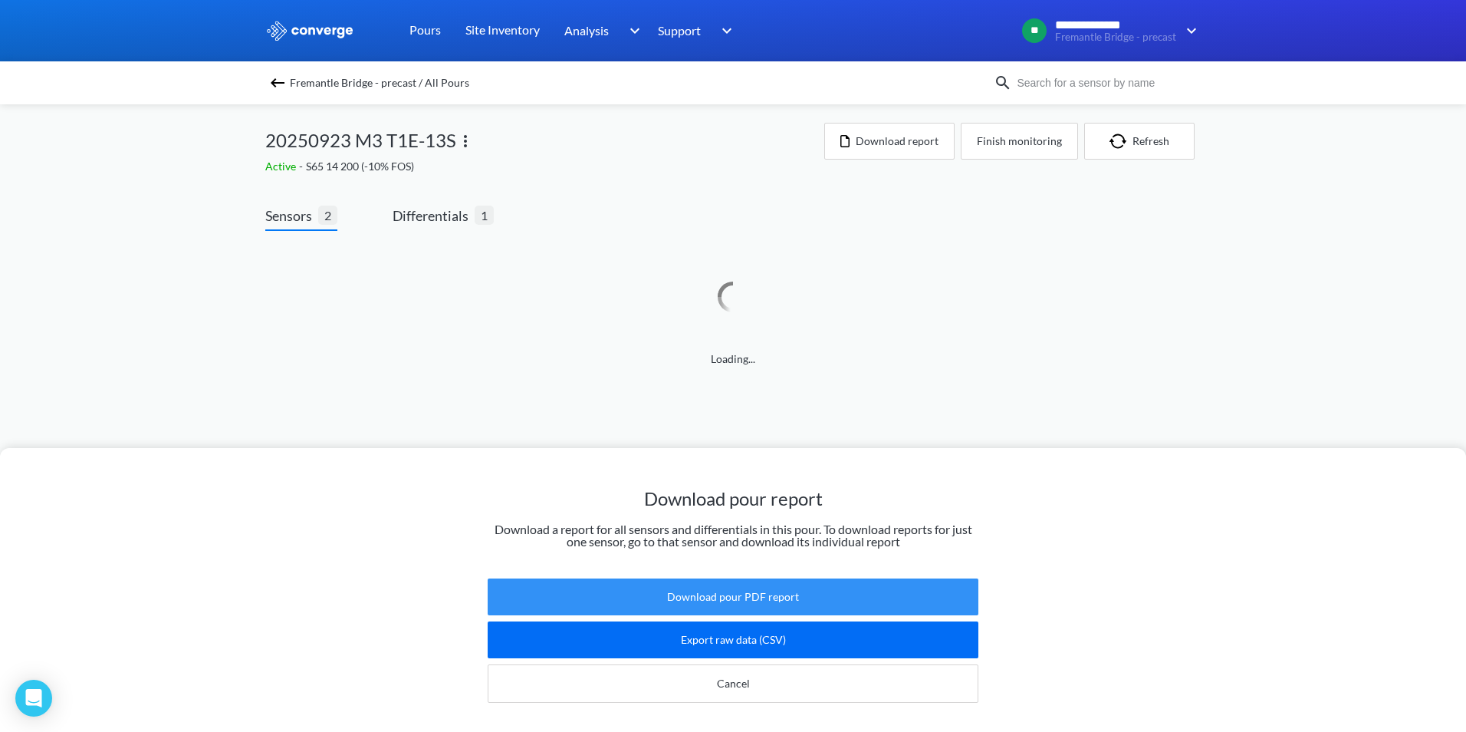
click at [712, 581] on button "Download pour PDF report" at bounding box center [733, 596] width 491 height 37
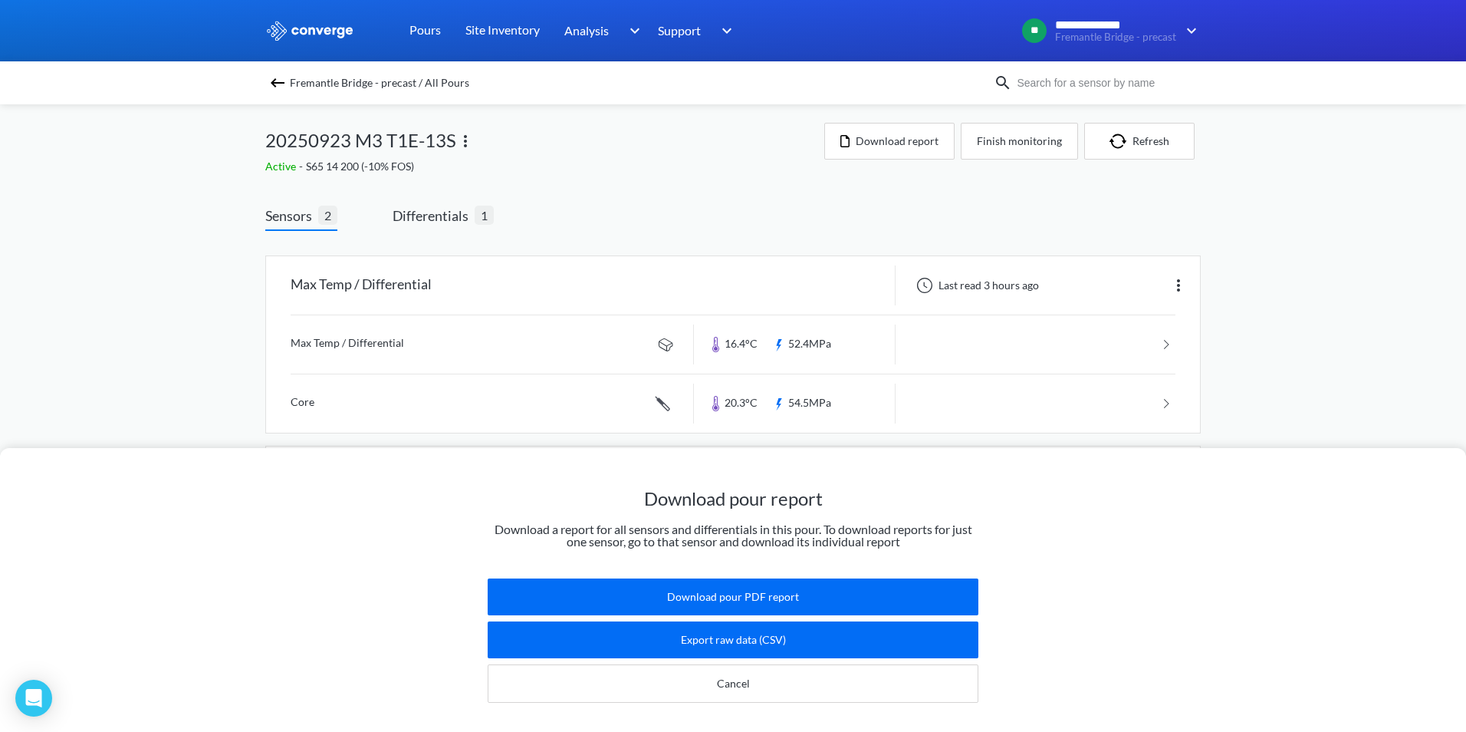
click at [1436, 308] on div "Download pour report Download a report for all sensors and differentials in thi…" at bounding box center [733, 366] width 1466 height 732
